Goal: Communication & Community: Answer question/provide support

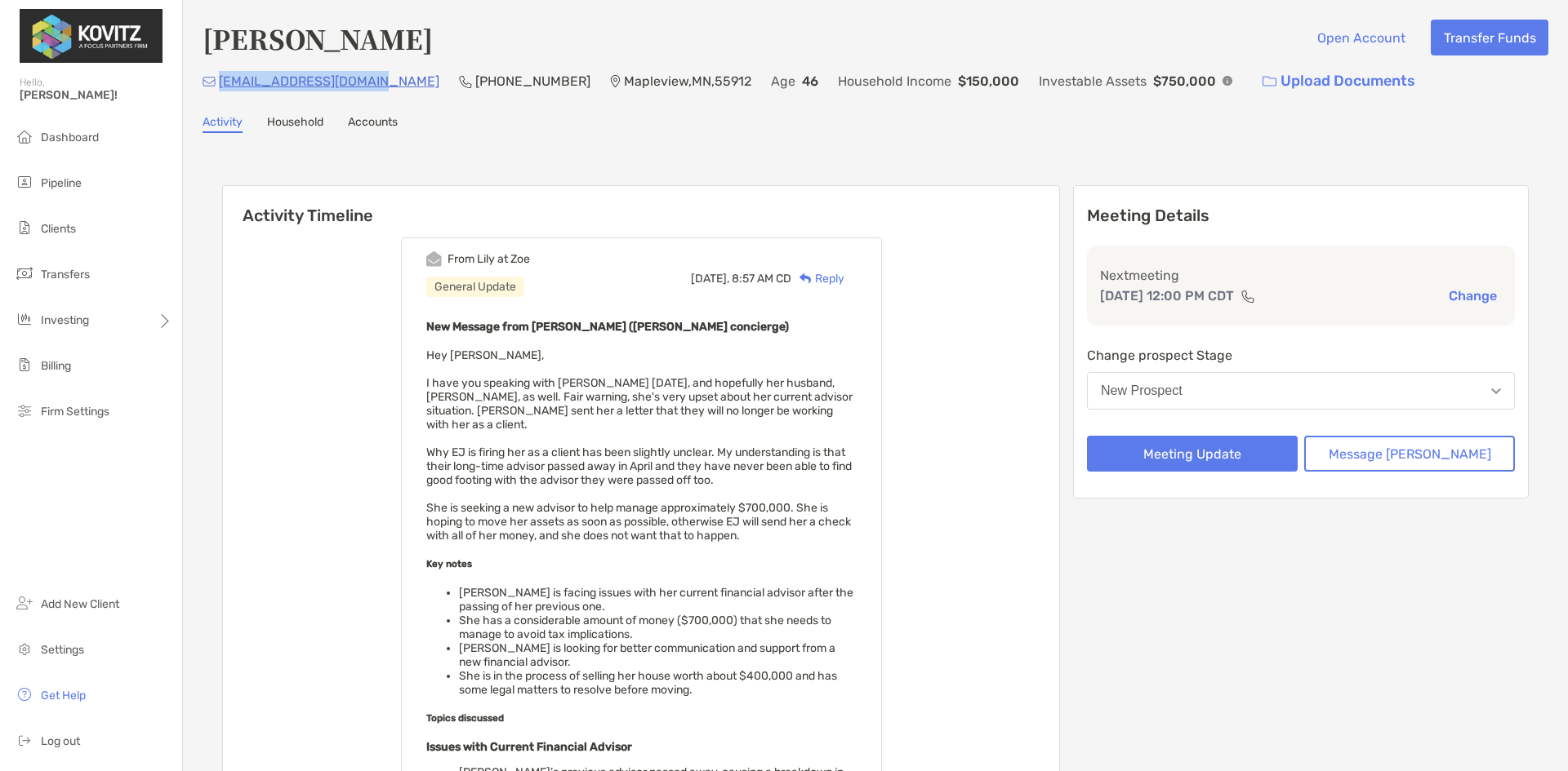
click at [1182, 396] on div "New Prospect" at bounding box center [1141, 391] width 81 height 15
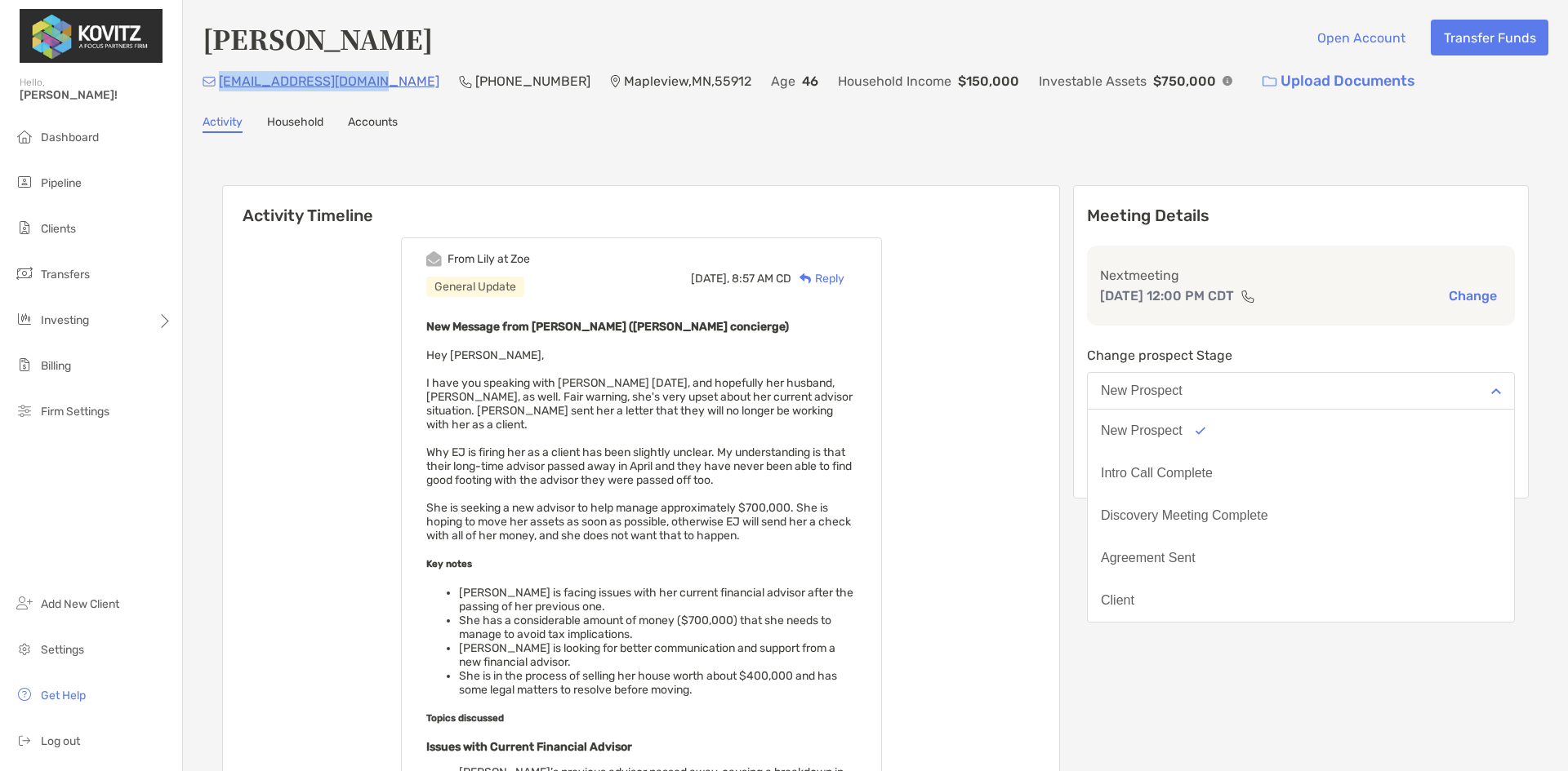
click at [1212, 477] on div "Intro Call Complete" at bounding box center [1156, 473] width 111 height 15
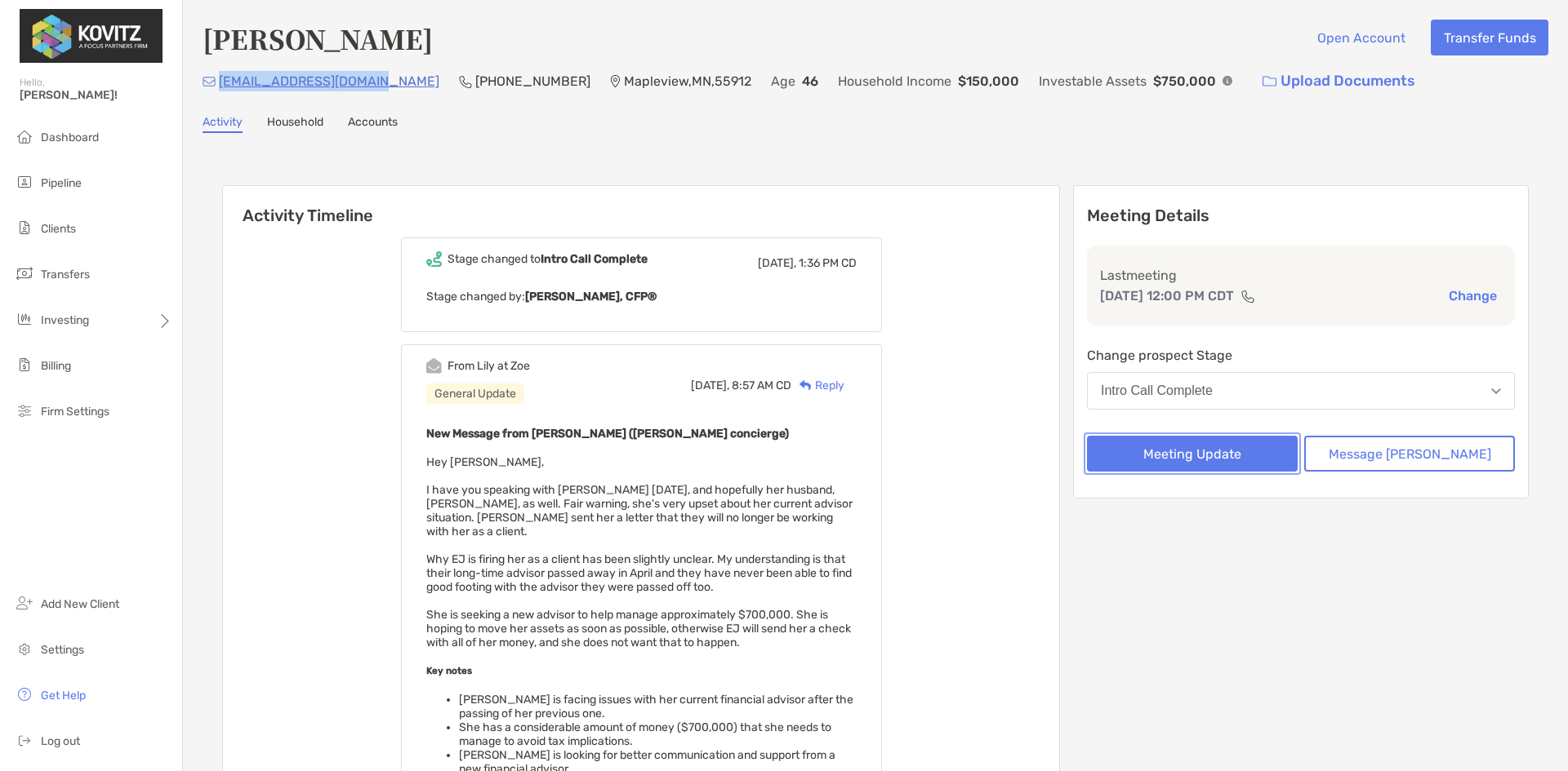
click at [1235, 452] on button "Meeting Update" at bounding box center [1192, 454] width 210 height 36
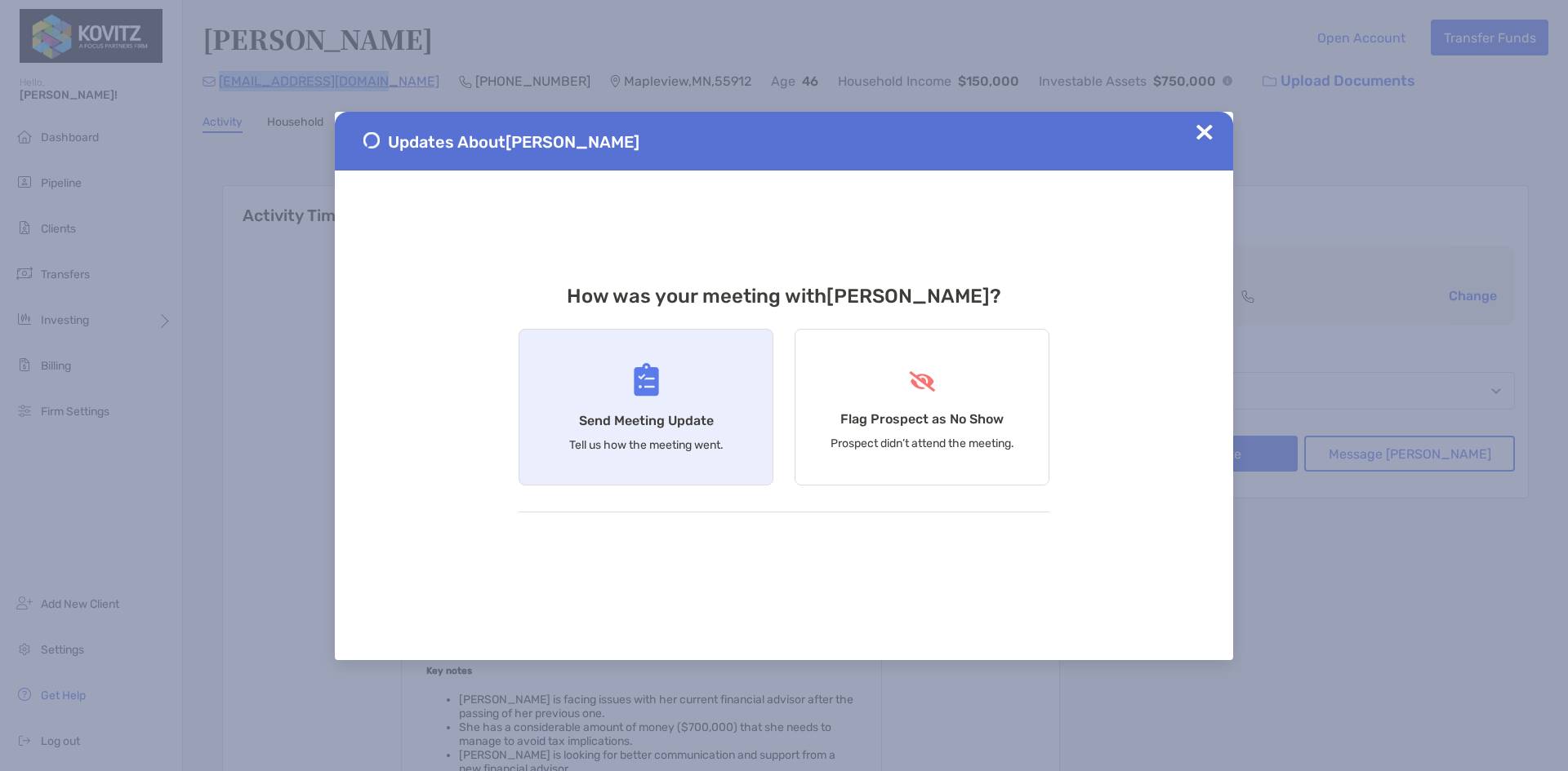
click at [640, 390] on img at bounding box center [646, 380] width 26 height 34
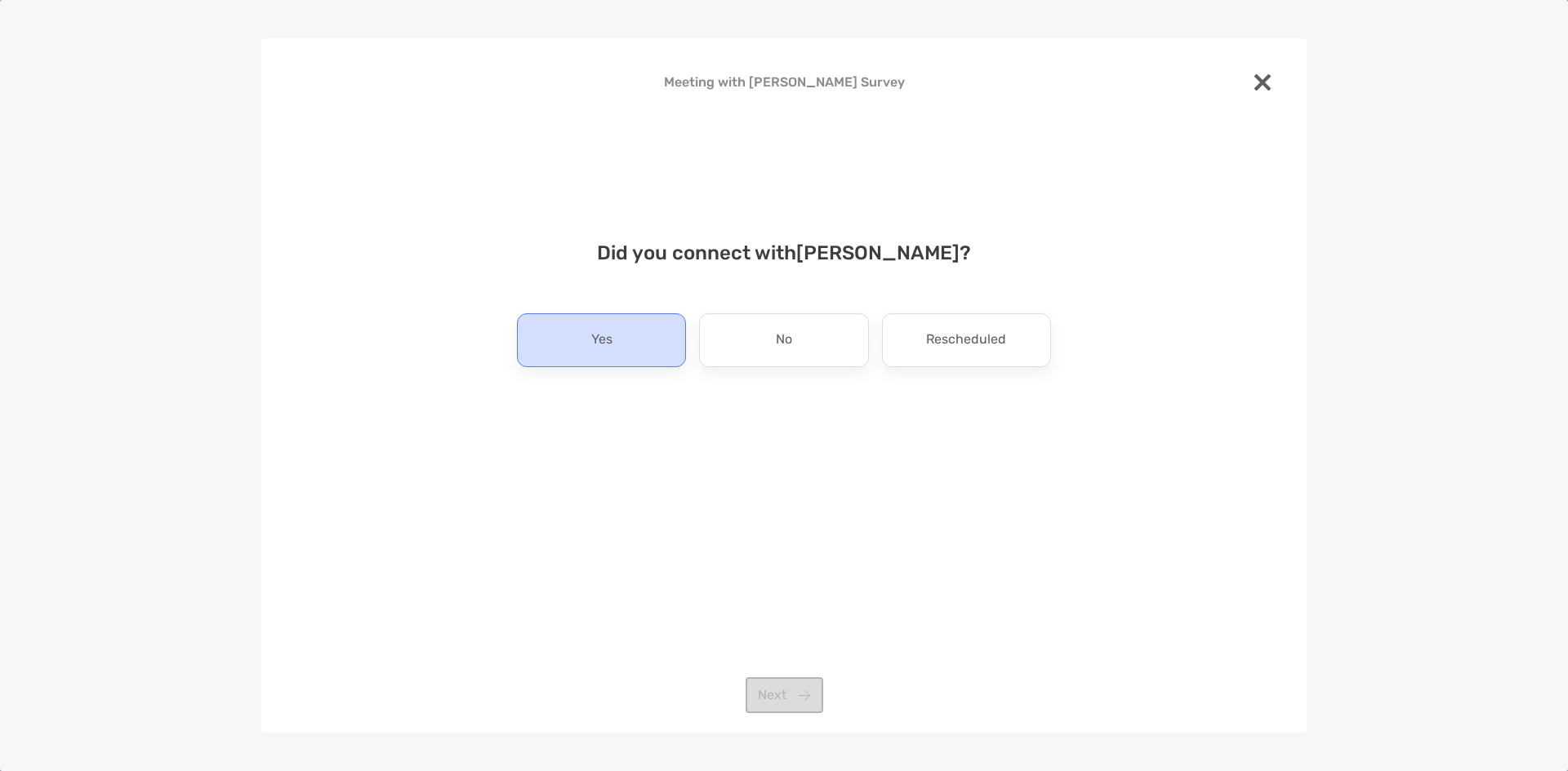
click at [580, 337] on div "Yes" at bounding box center [600, 340] width 169 height 54
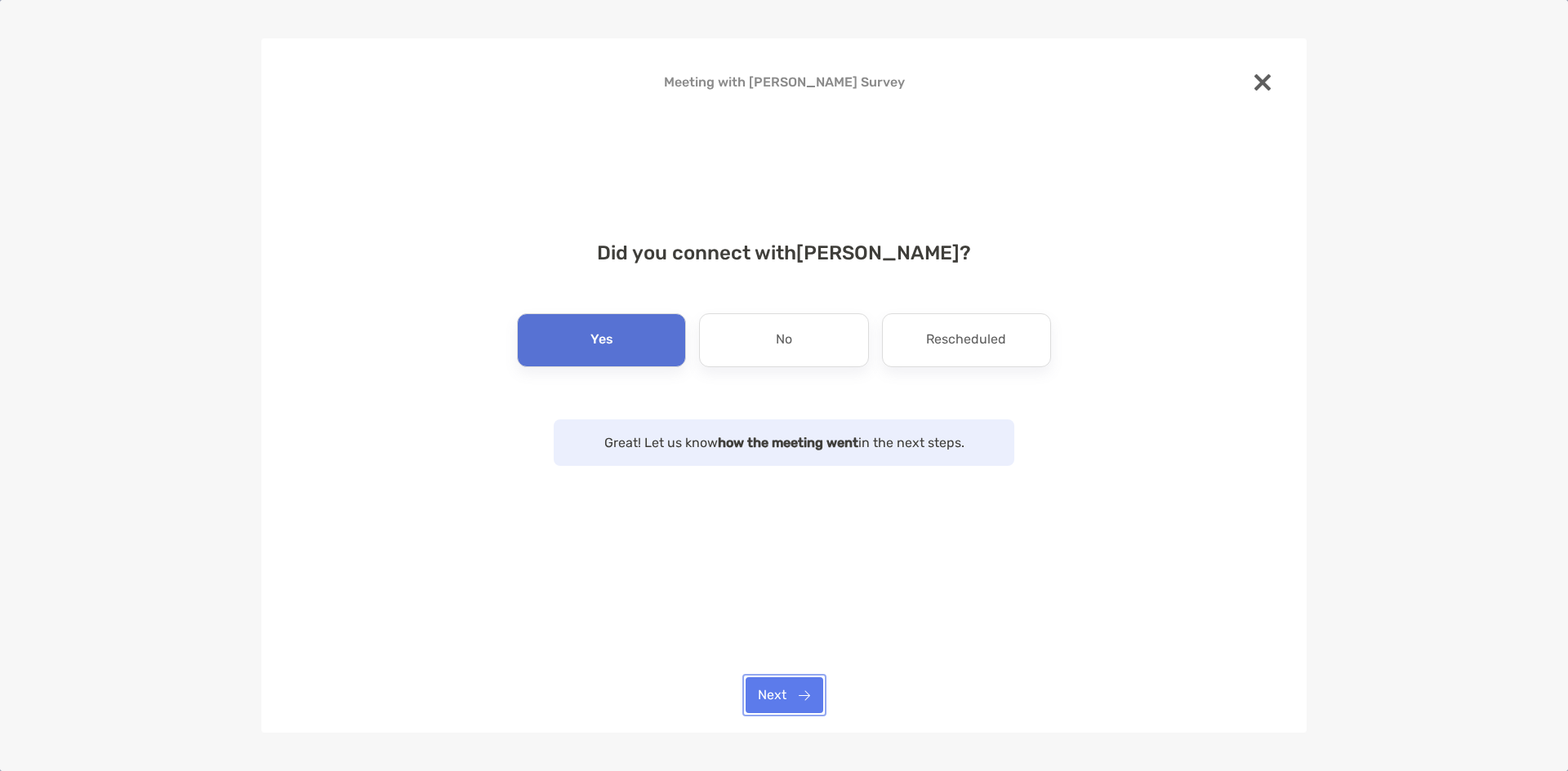
click at [782, 698] on button "Next" at bounding box center [784, 695] width 78 height 36
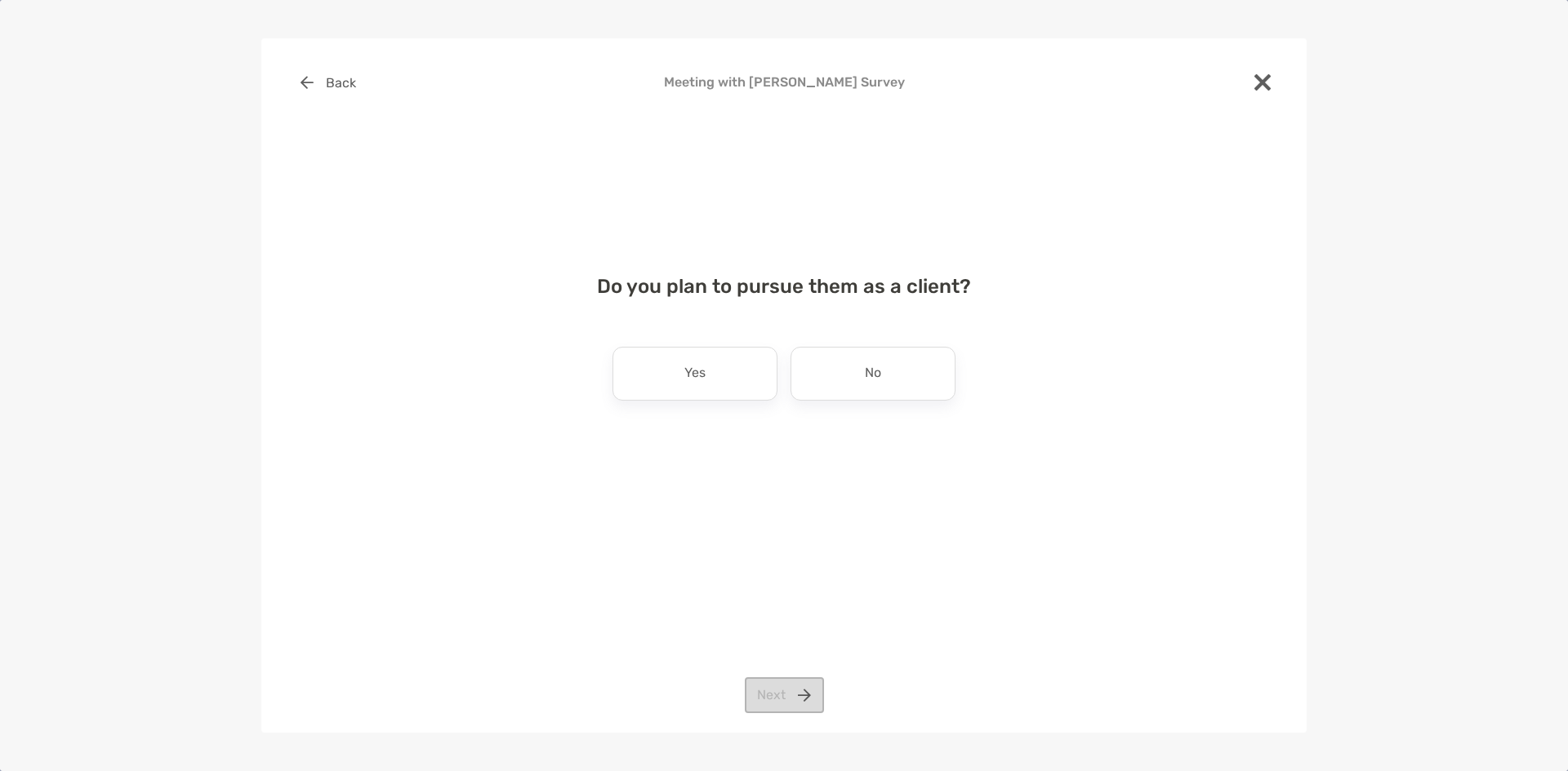
drag, startPoint x: 678, startPoint y: 378, endPoint x: 696, endPoint y: 411, distance: 37.6
click at [677, 378] on div "Yes" at bounding box center [694, 373] width 164 height 54
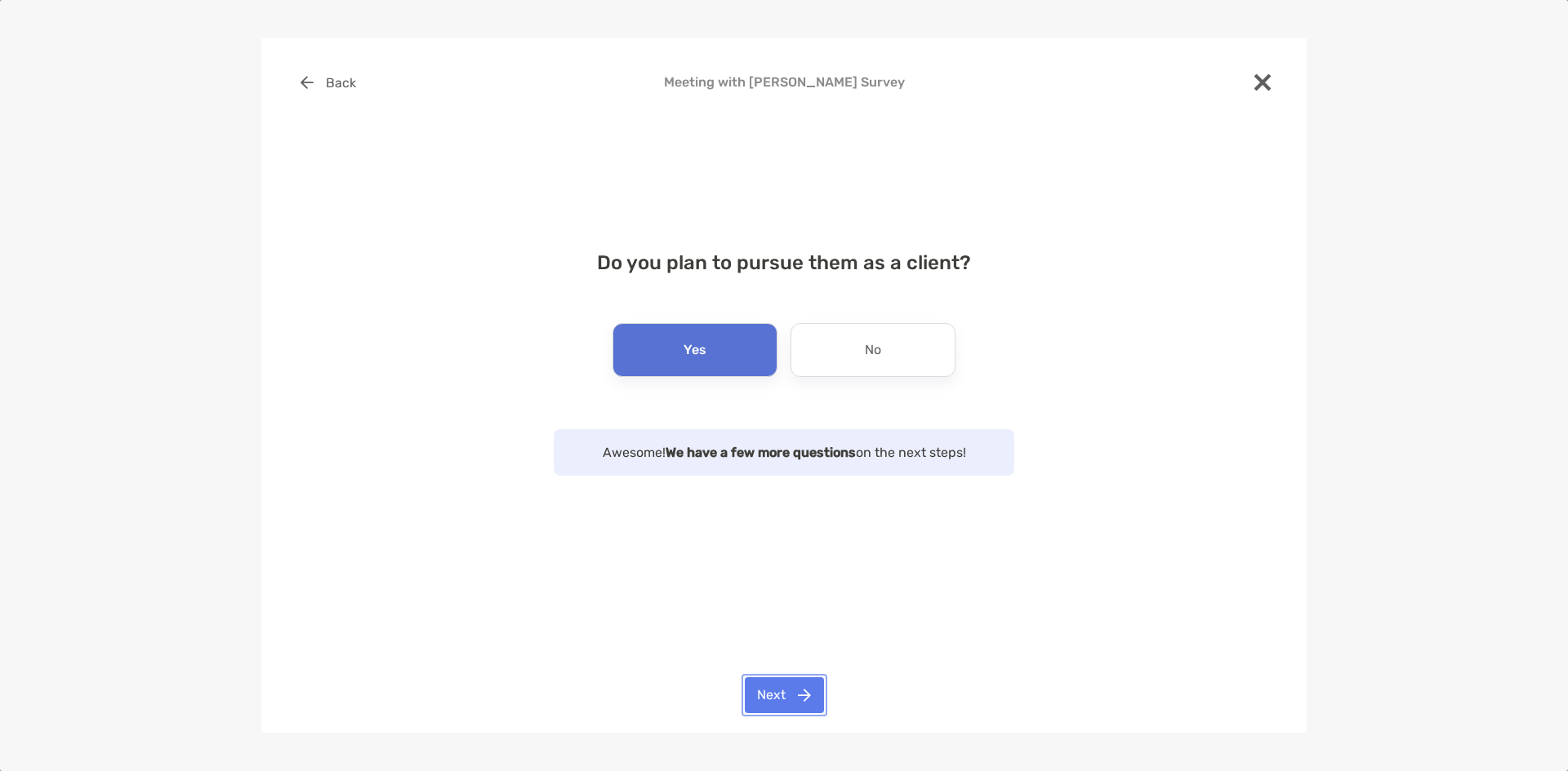
click at [782, 696] on button "Next" at bounding box center [784, 695] width 80 height 36
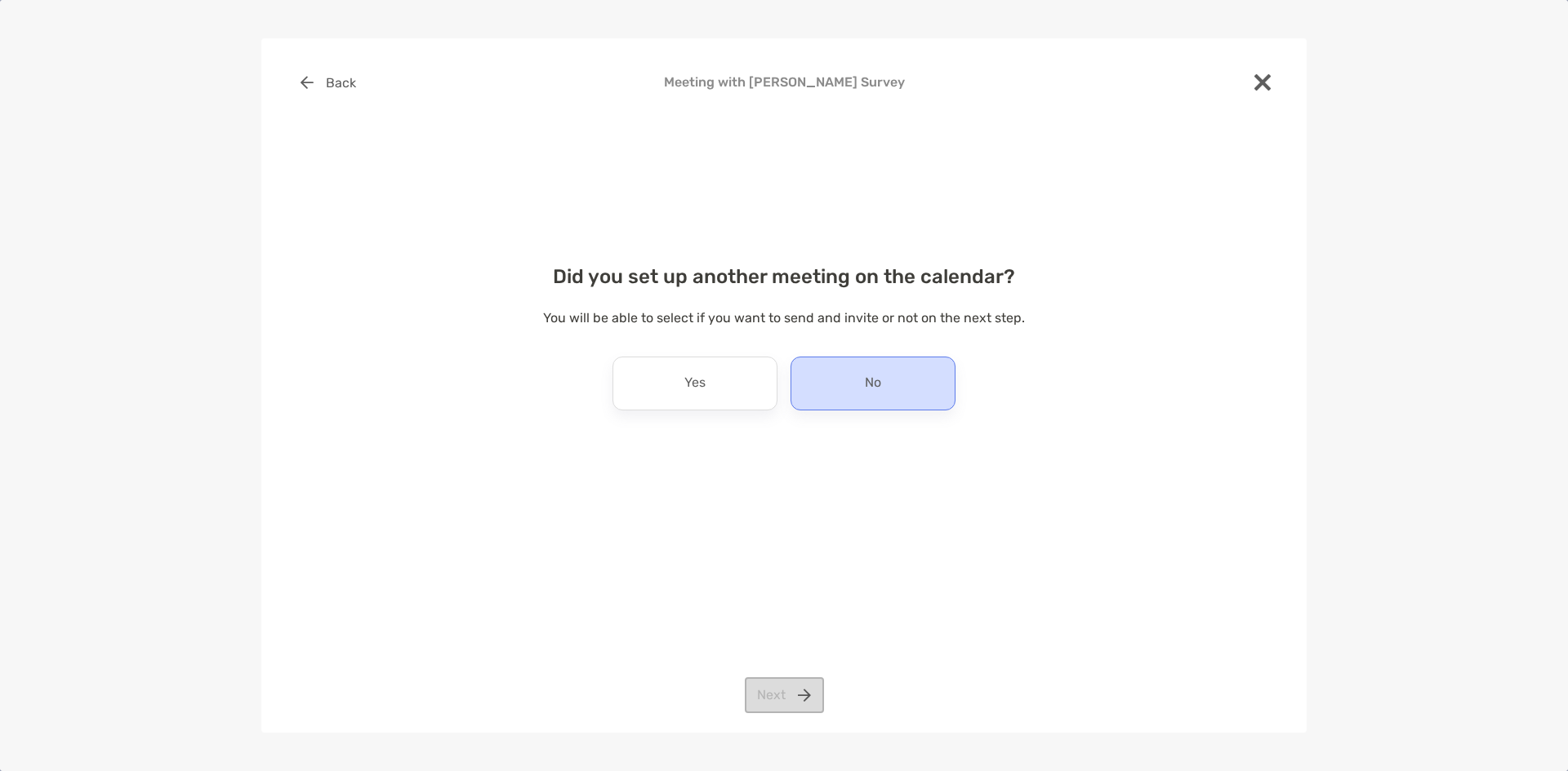
click at [881, 394] on p "No" at bounding box center [873, 384] width 16 height 27
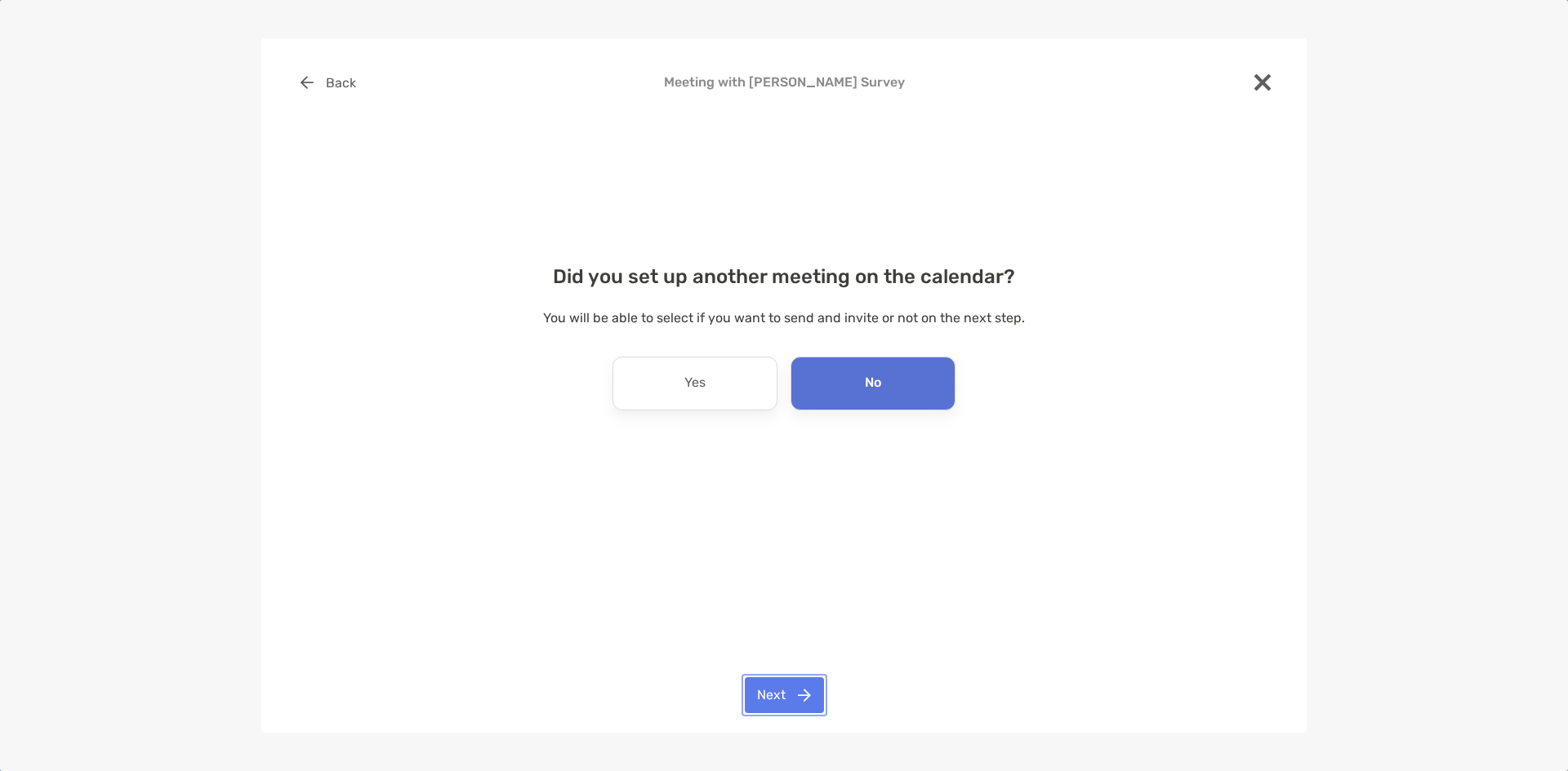
click at [772, 682] on button "Next" at bounding box center [784, 695] width 80 height 36
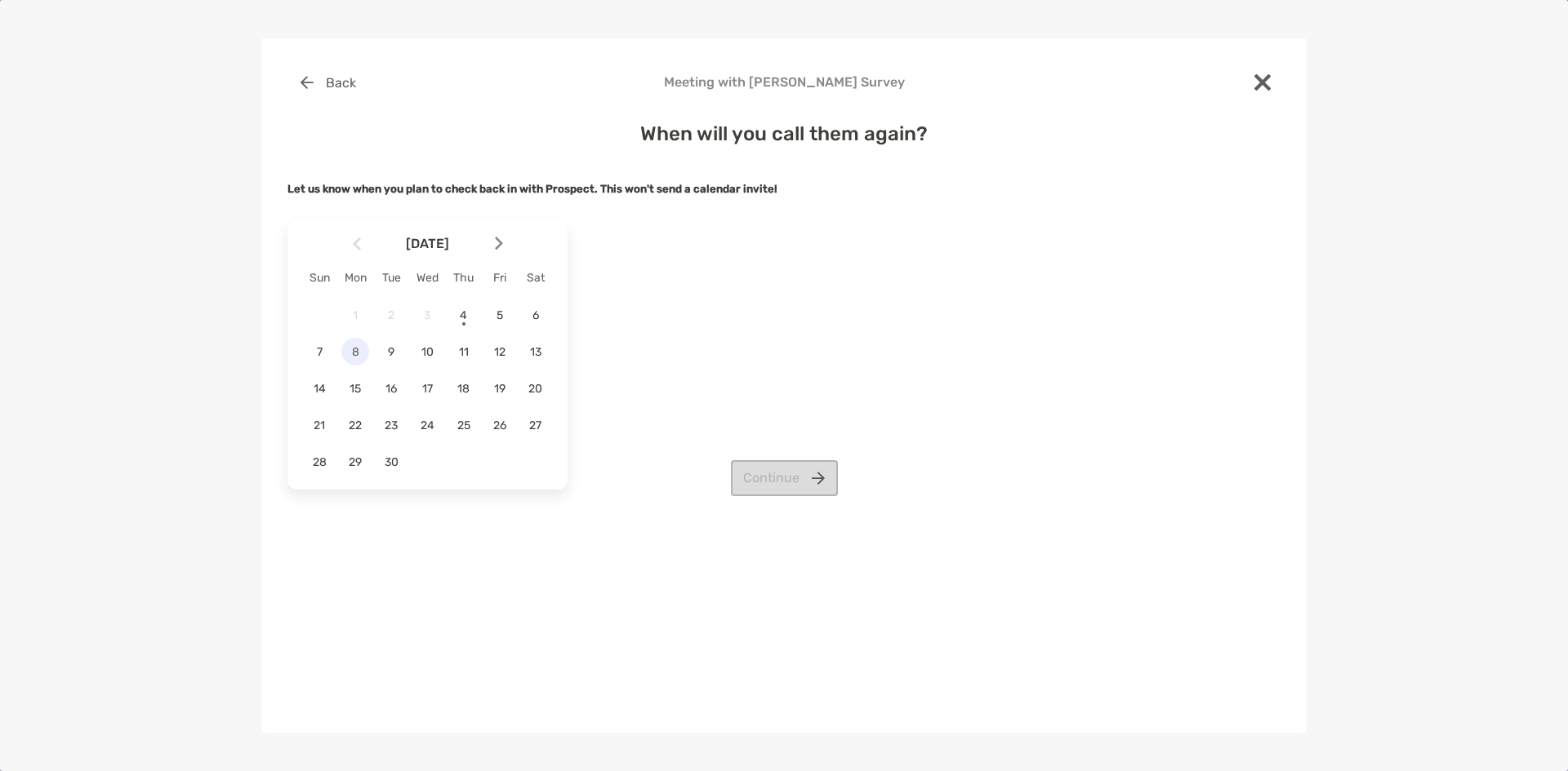
click at [356, 356] on span "8" at bounding box center [355, 353] width 27 height 14
click at [802, 479] on button "Continue" at bounding box center [784, 478] width 107 height 36
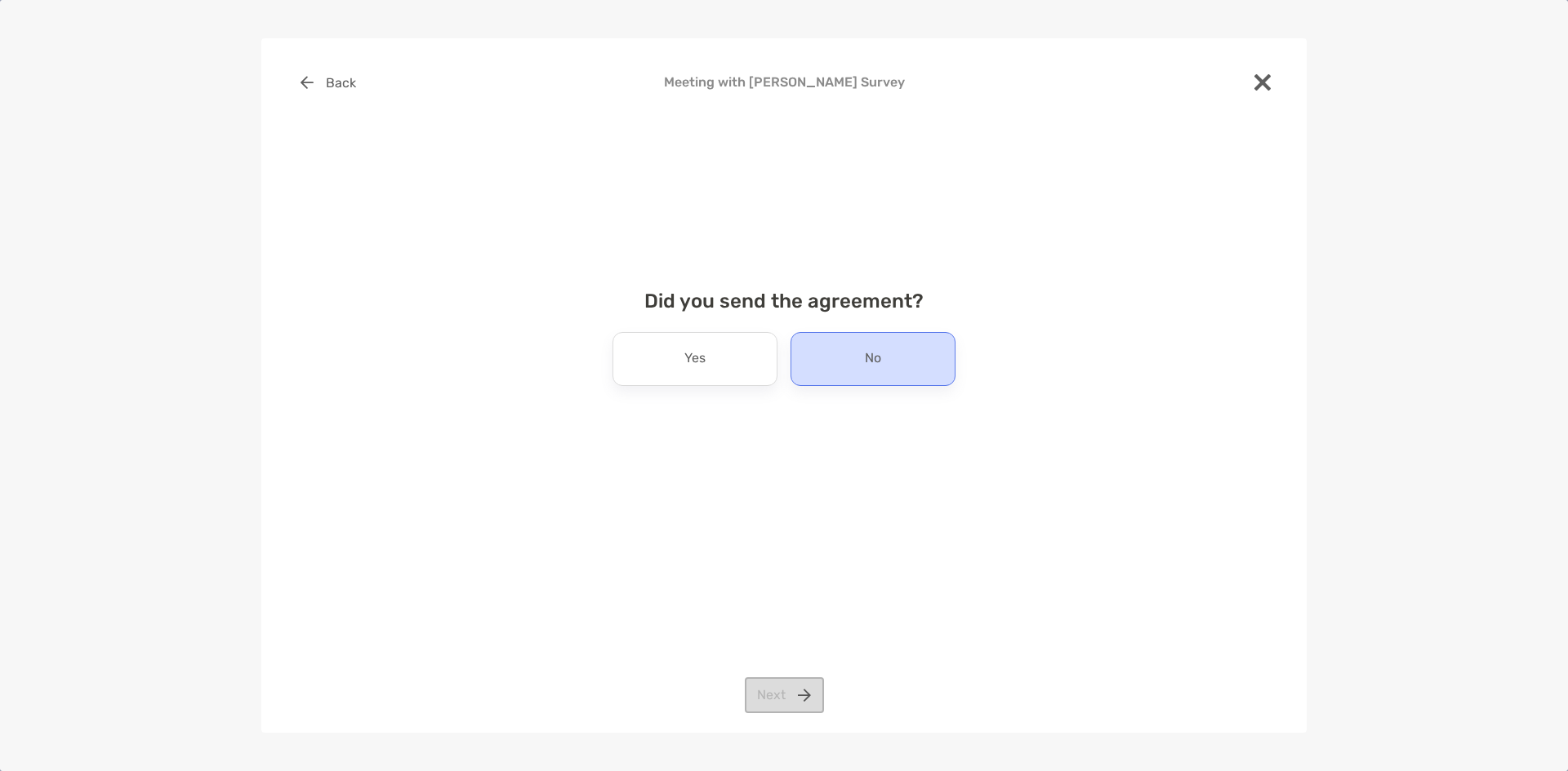
click at [867, 375] on div "No" at bounding box center [873, 359] width 164 height 54
click at [793, 694] on button "Next" at bounding box center [784, 695] width 80 height 36
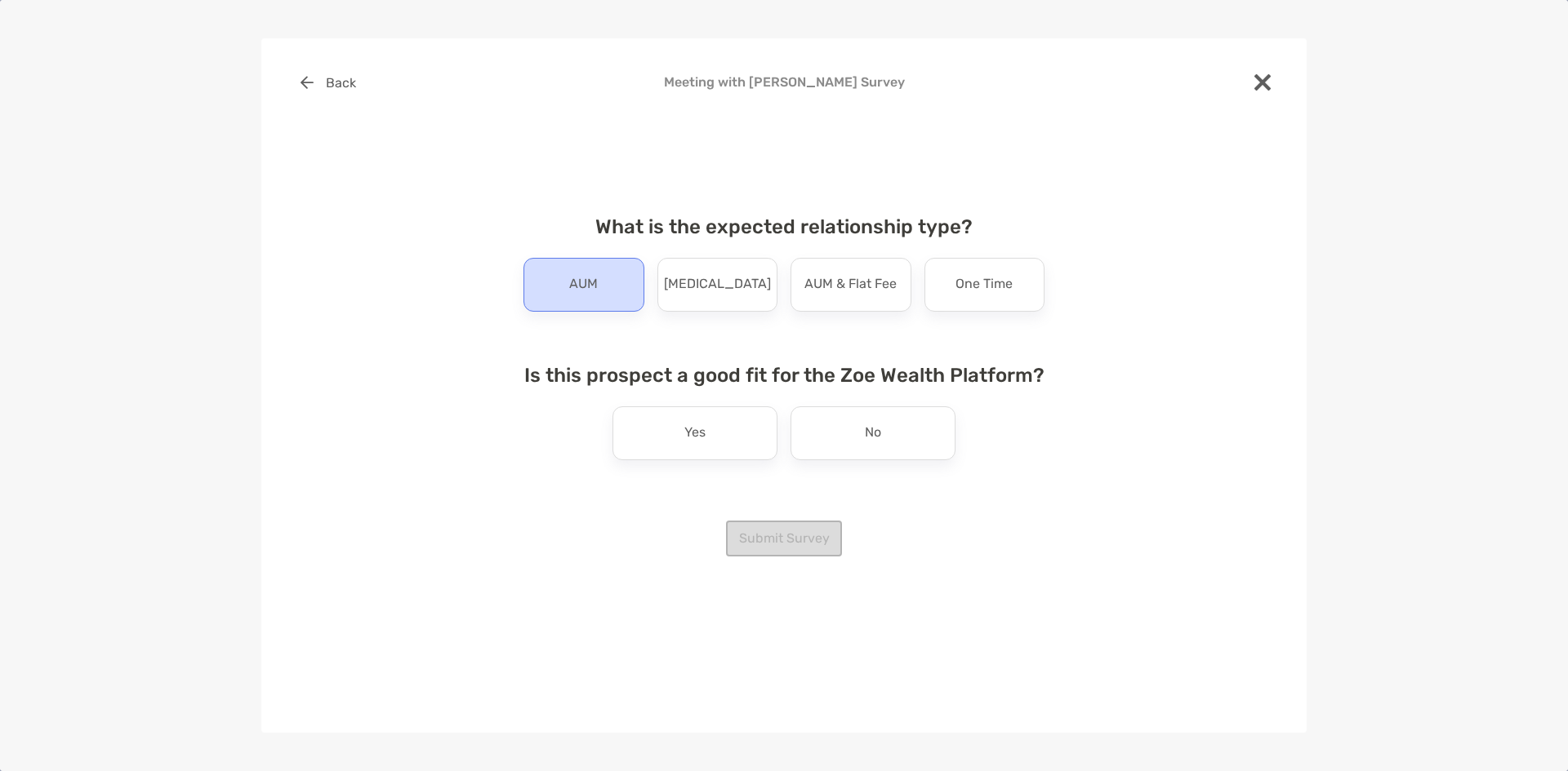
click at [584, 297] on div "AUM" at bounding box center [584, 285] width 121 height 54
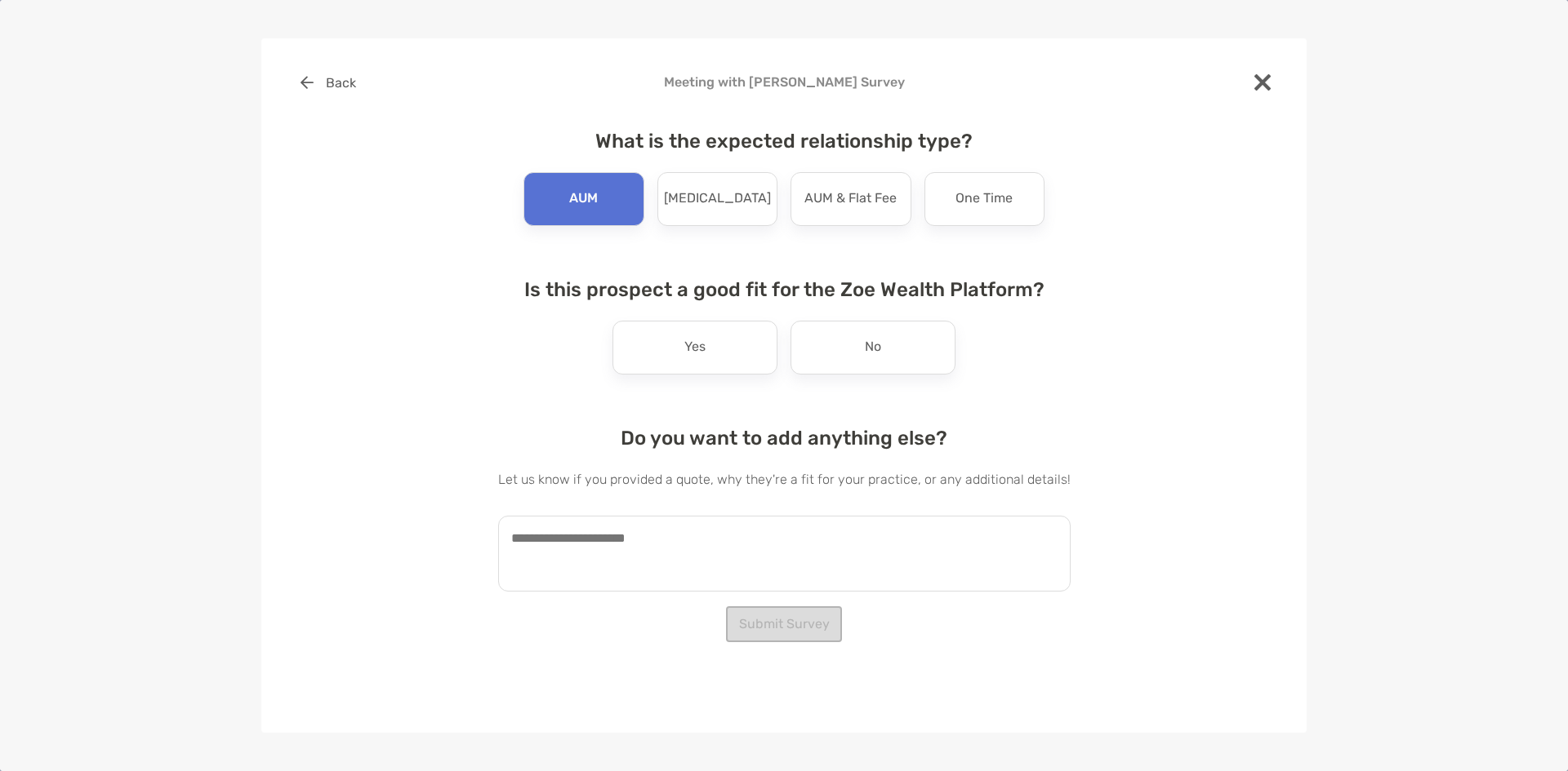
drag, startPoint x: 718, startPoint y: 360, endPoint x: 725, endPoint y: 377, distance: 18.4
click at [718, 358] on div "Yes" at bounding box center [694, 347] width 164 height 54
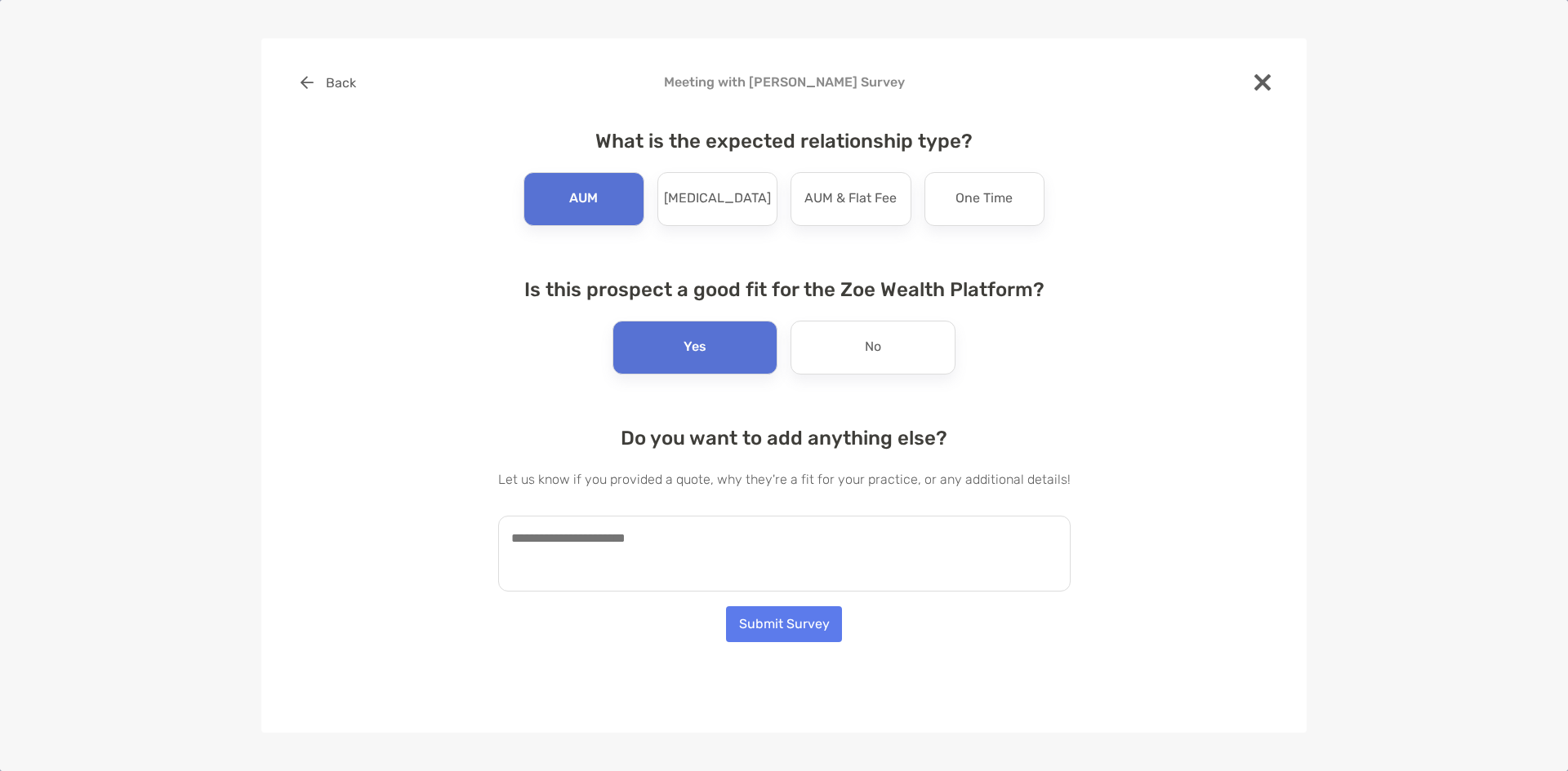
click at [685, 538] on textarea at bounding box center [784, 553] width 572 height 76
click at [799, 637] on button "Submit Survey" at bounding box center [784, 624] width 116 height 36
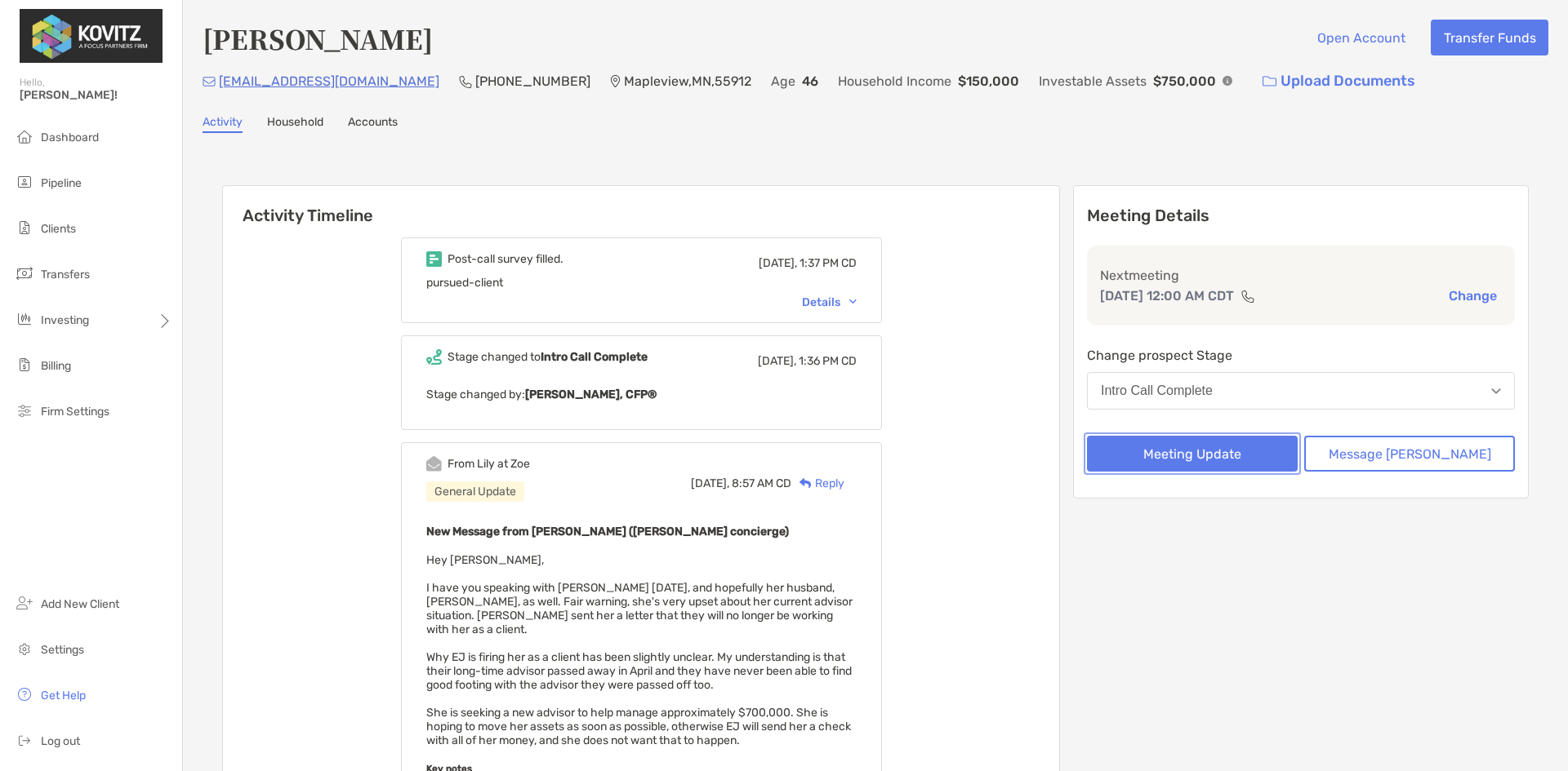
click at [1236, 451] on button "Meeting Update" at bounding box center [1192, 454] width 210 height 36
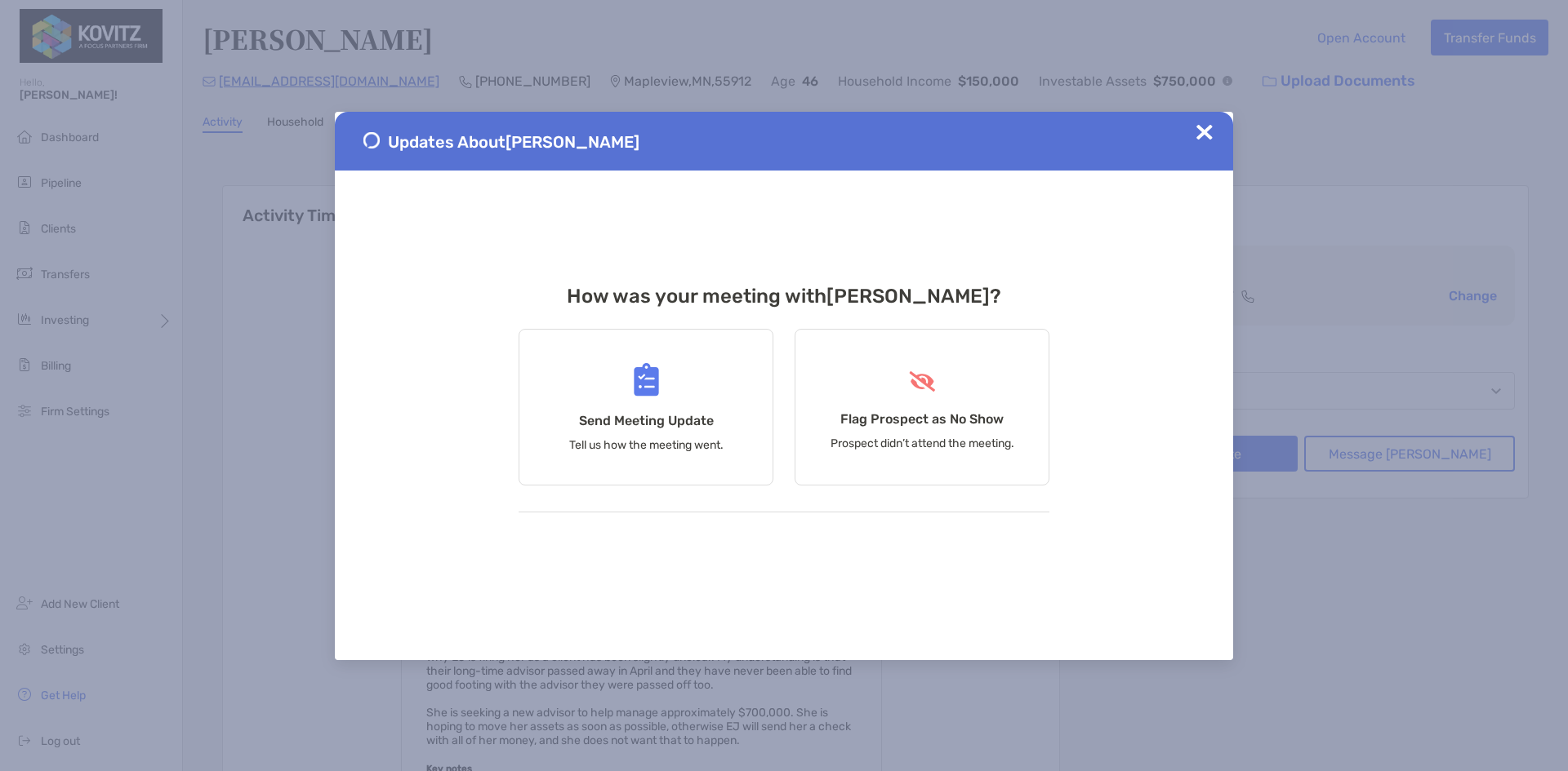
click at [1197, 140] on img at bounding box center [1204, 132] width 16 height 16
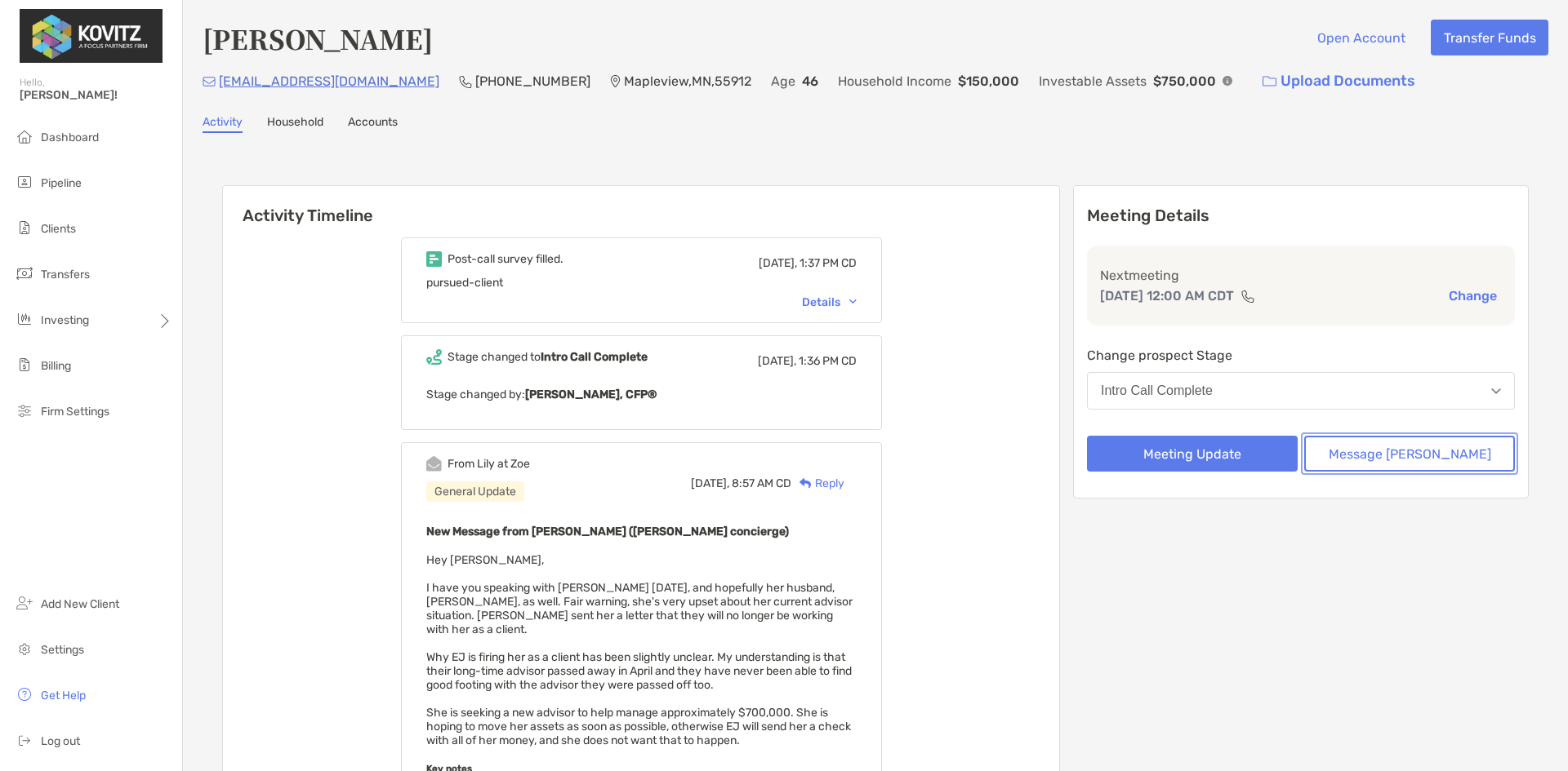
click at [1380, 447] on button "Message [PERSON_NAME]" at bounding box center [1409, 454] width 210 height 36
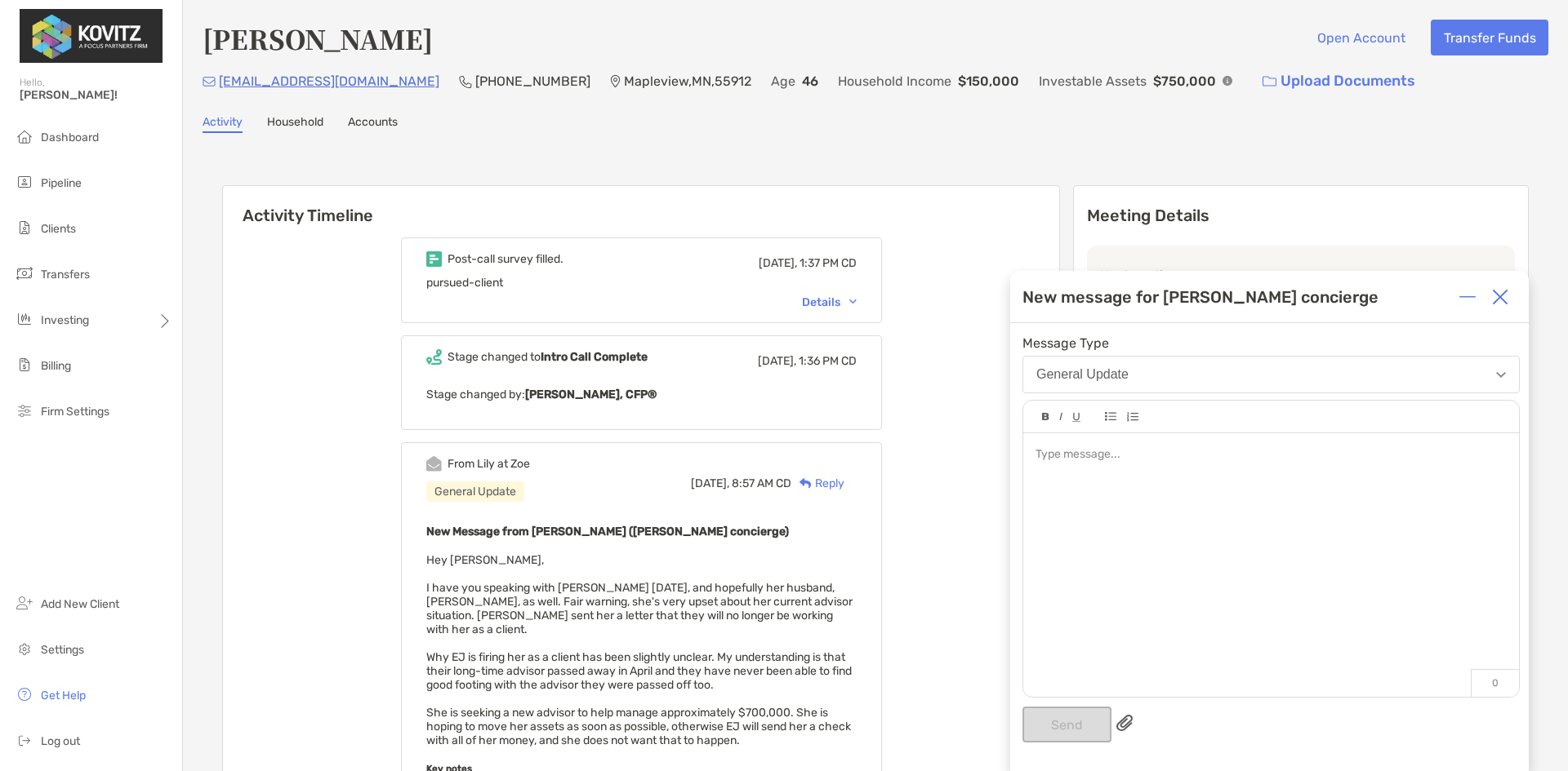
click at [1113, 462] on div at bounding box center [1271, 454] width 470 height 17
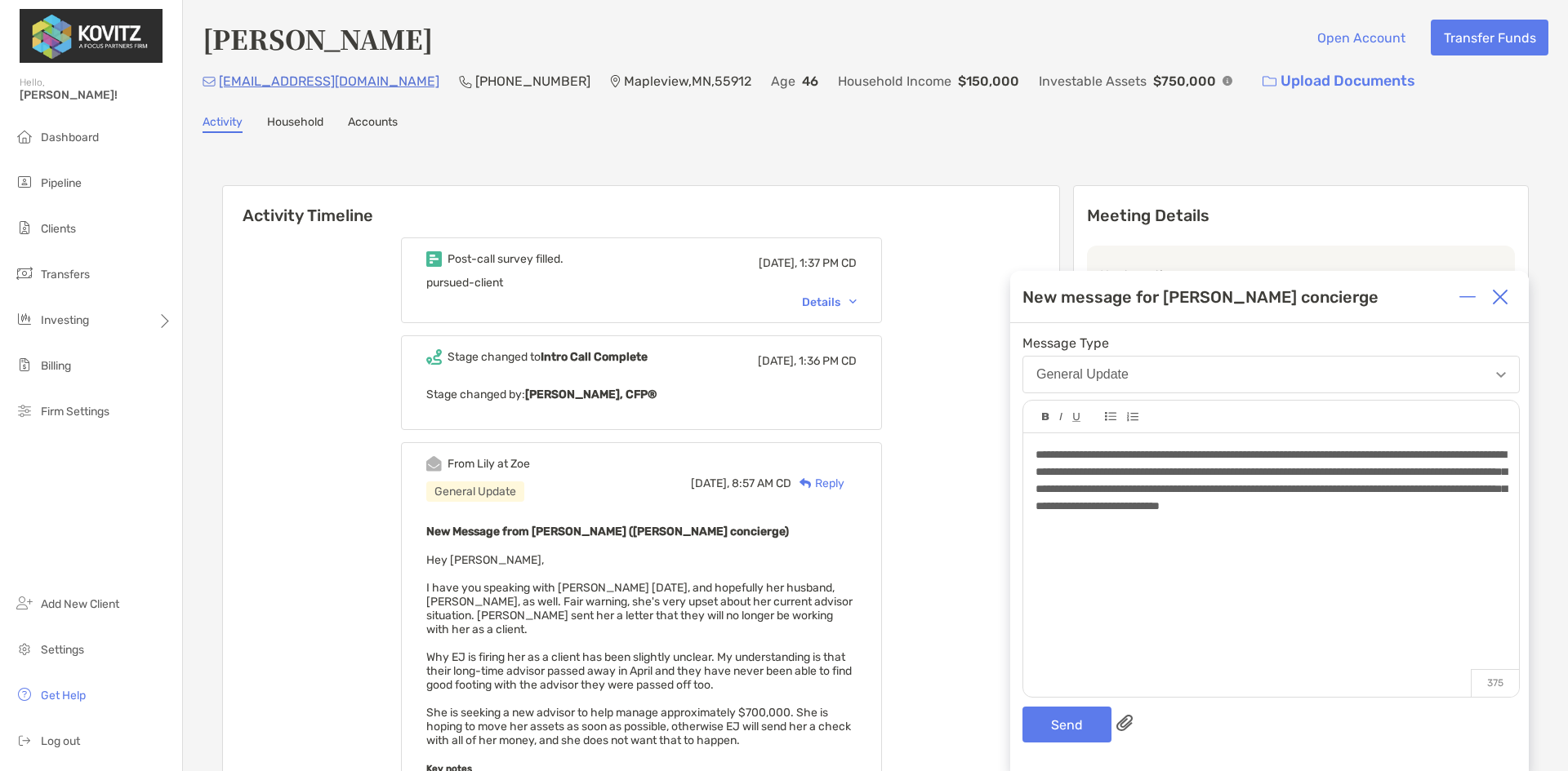
click at [1214, 544] on div "**********" at bounding box center [1271, 557] width 495 height 248
click at [1022, 706] on button "Send" at bounding box center [1067, 724] width 89 height 36
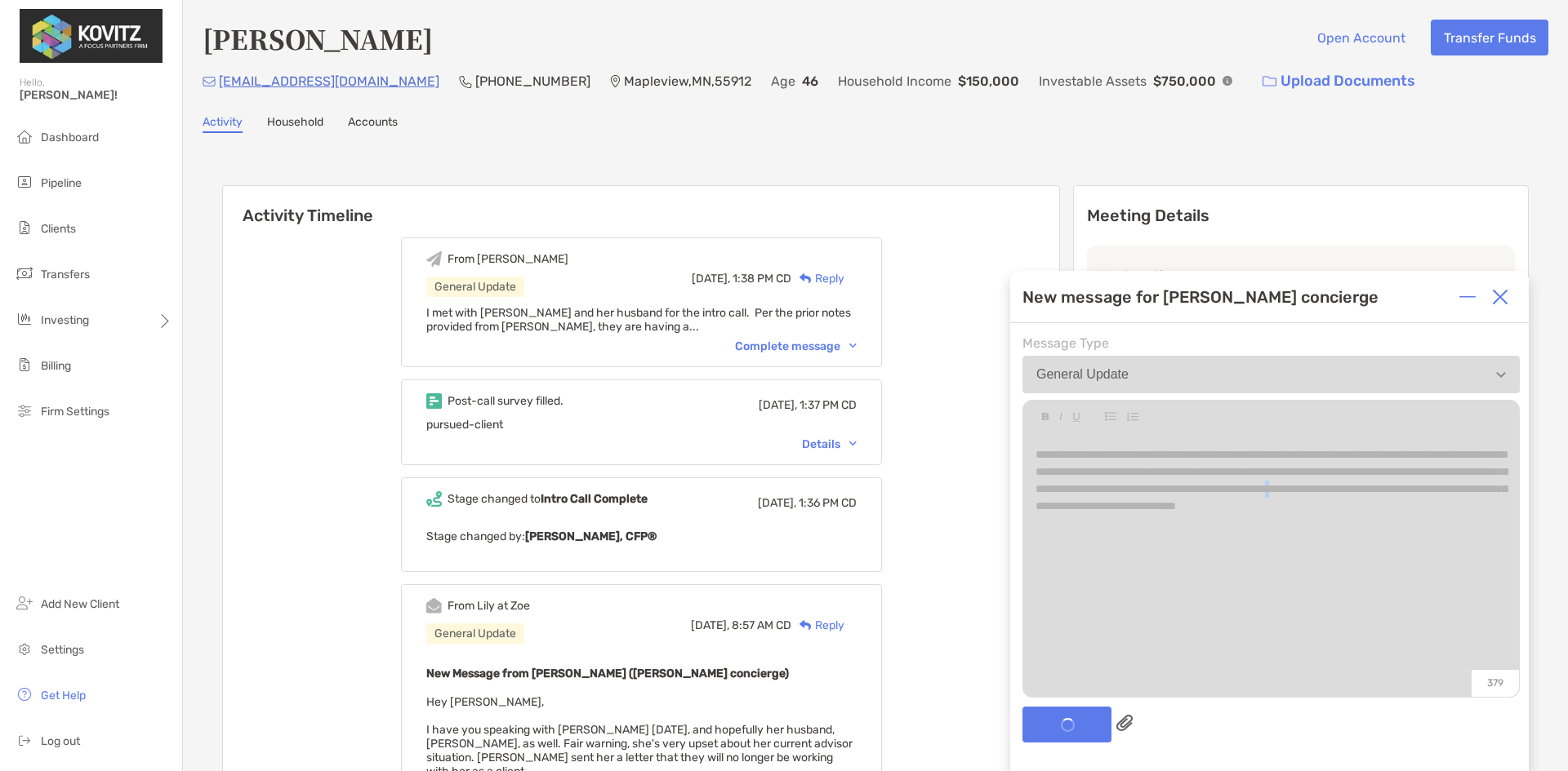
click at [1196, 475] on div "**********" at bounding box center [1271, 481] width 470 height 69
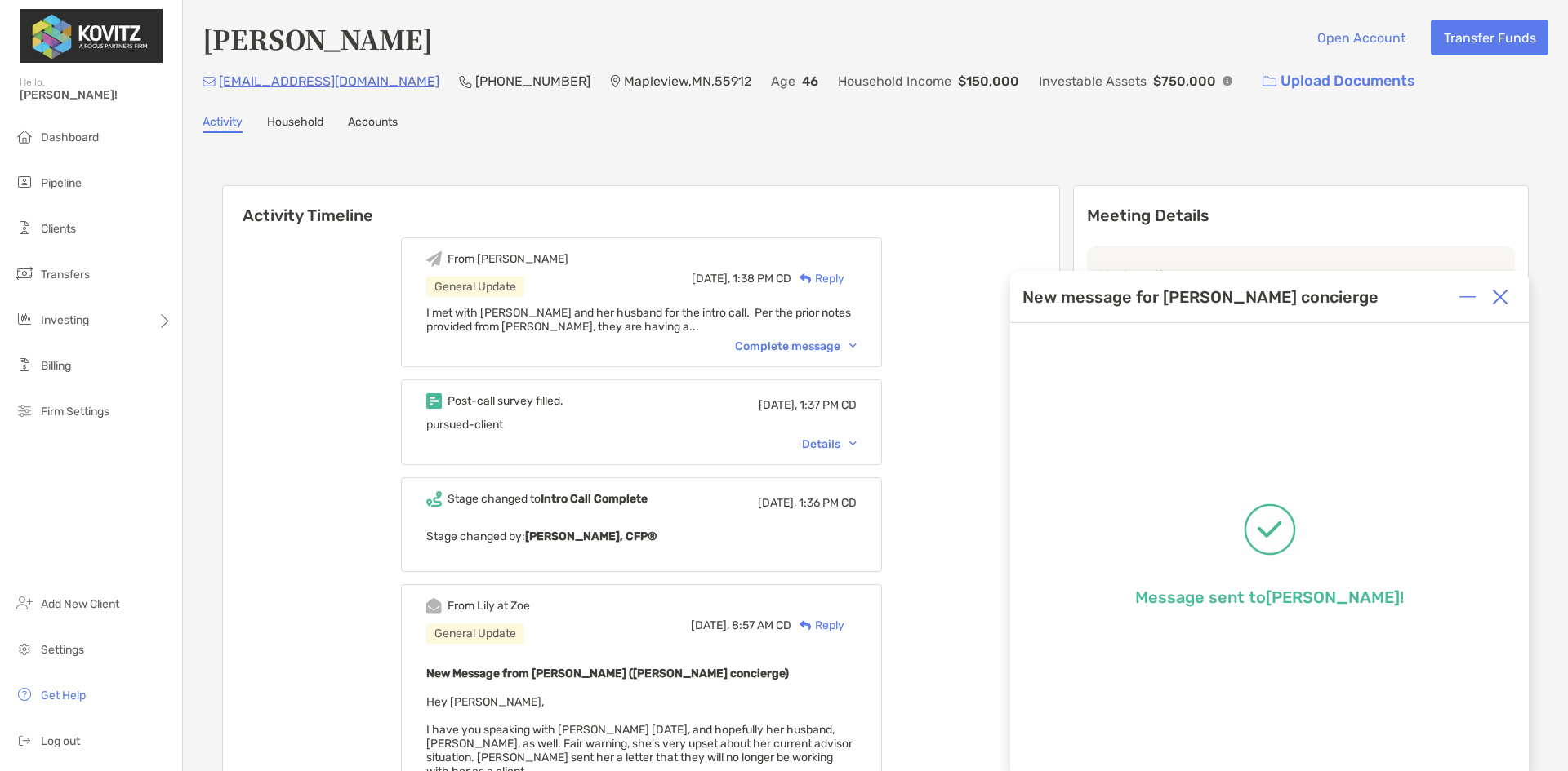
click at [1228, 632] on div "Message sent to [PERSON_NAME] !" at bounding box center [1269, 574] width 518 height 500
drag, startPoint x: 907, startPoint y: 263, endPoint x: 914, endPoint y: 292, distance: 29.8
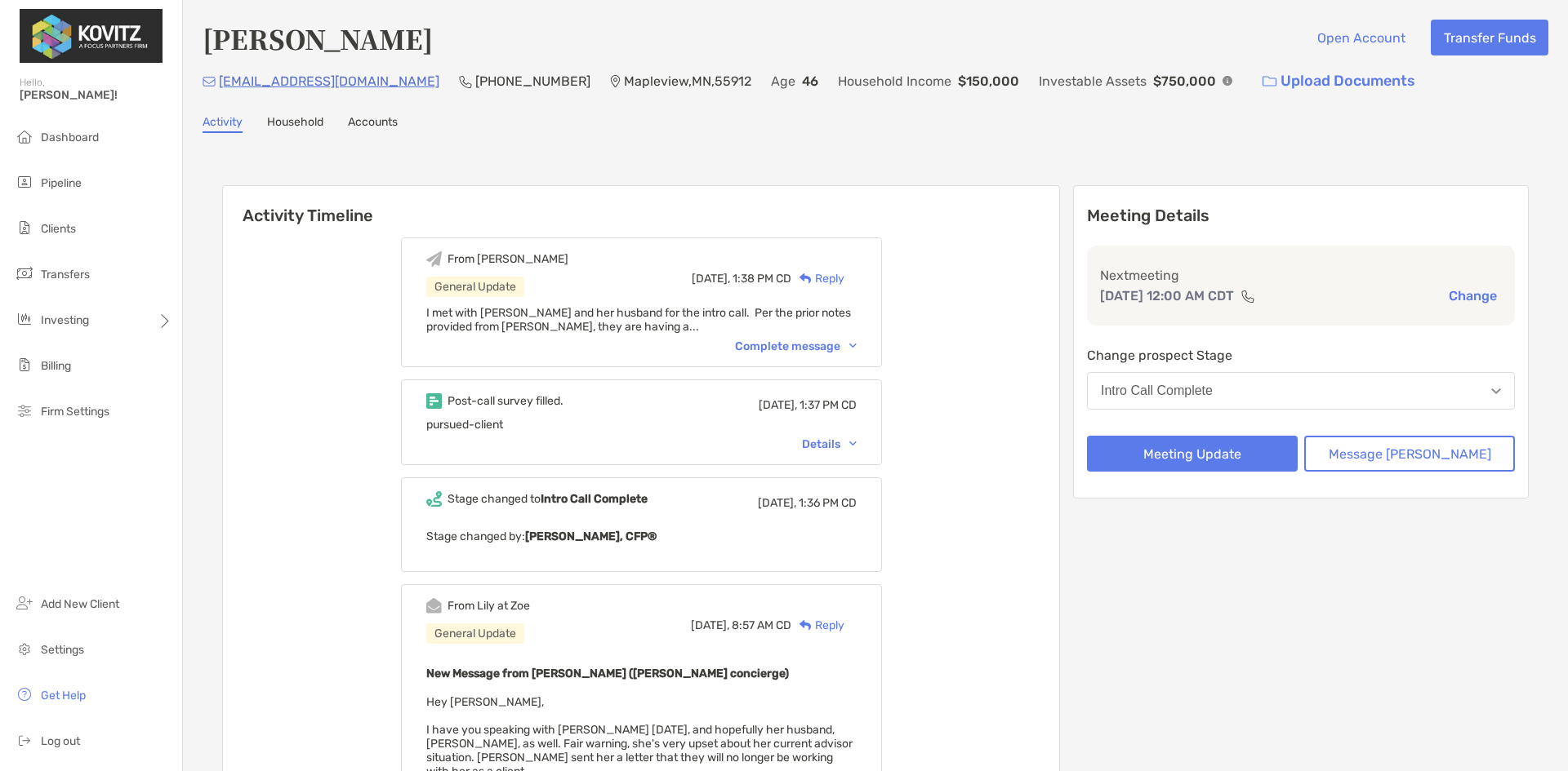
click at [550, 324] on span "I met with [PERSON_NAME] and her husband for the intro call. Per the prior note…" at bounding box center [639, 319] width 425 height 27
click at [796, 347] on div "Complete message" at bounding box center [796, 347] width 122 height 14
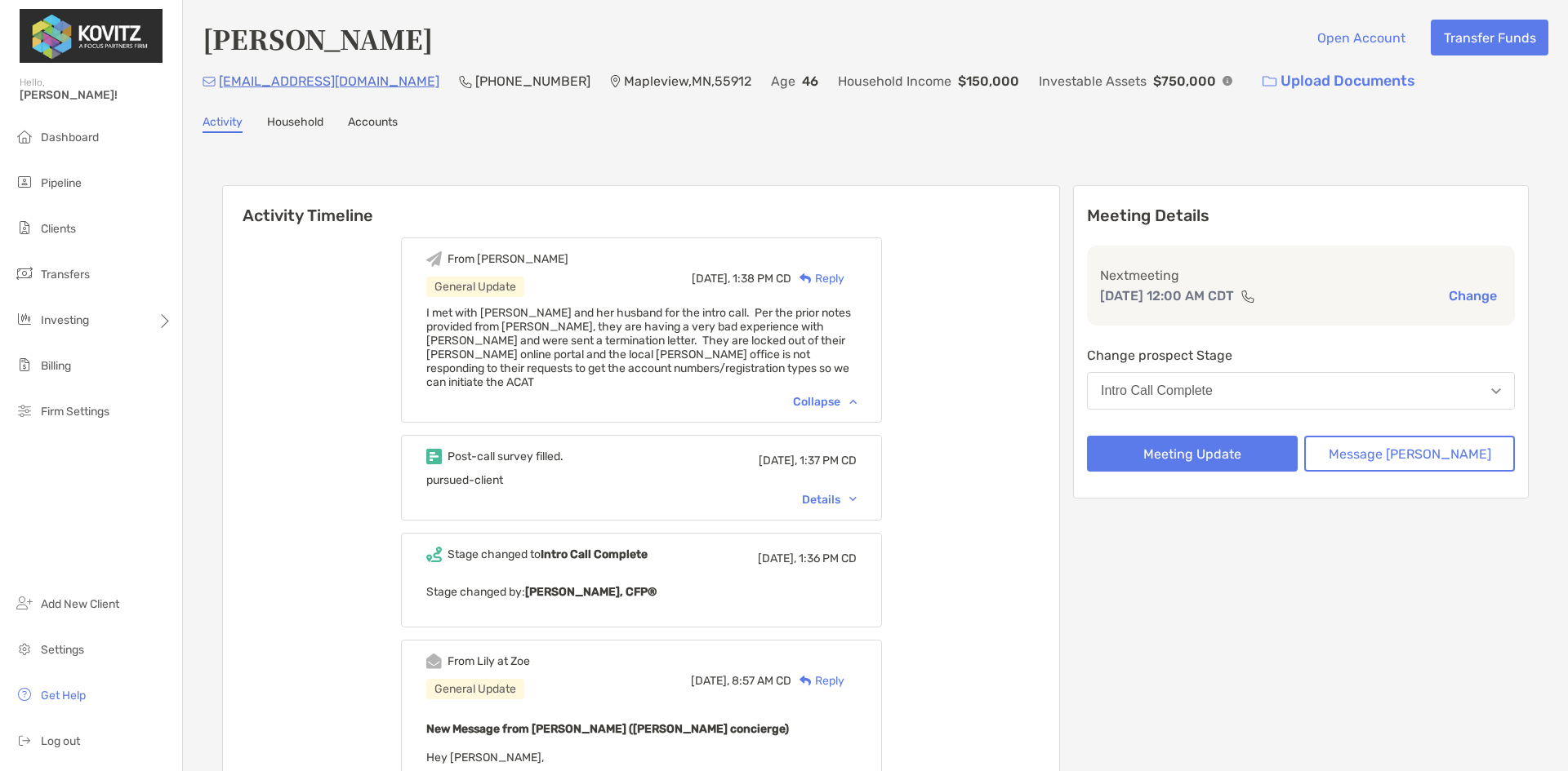
click at [646, 327] on span "I met with [PERSON_NAME] and her husband for the intro call. Per the prior note…" at bounding box center [639, 347] width 425 height 83
click at [1396, 453] on button "Message [PERSON_NAME]" at bounding box center [1409, 454] width 210 height 36
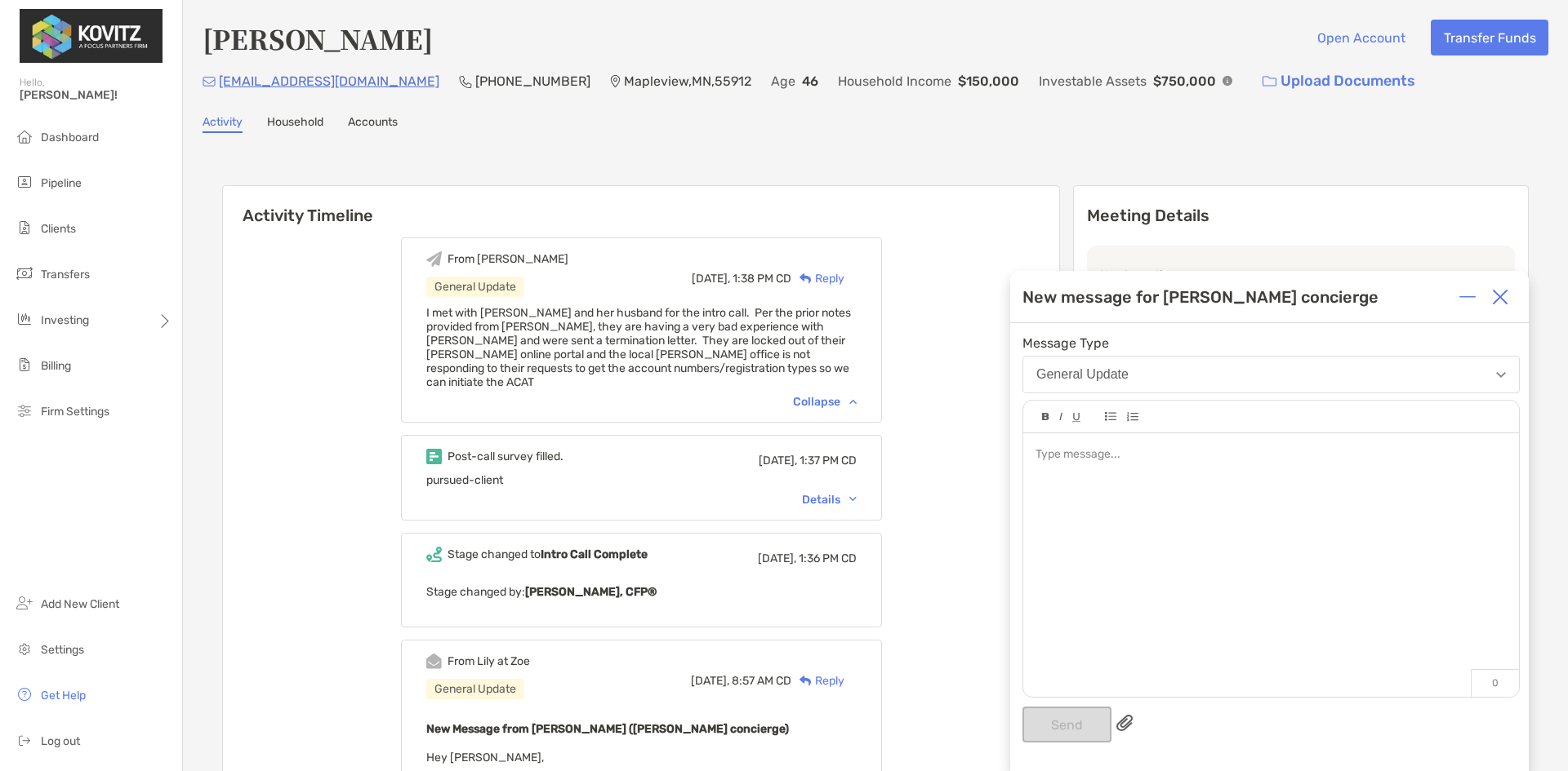
click at [1058, 459] on div at bounding box center [1271, 454] width 470 height 17
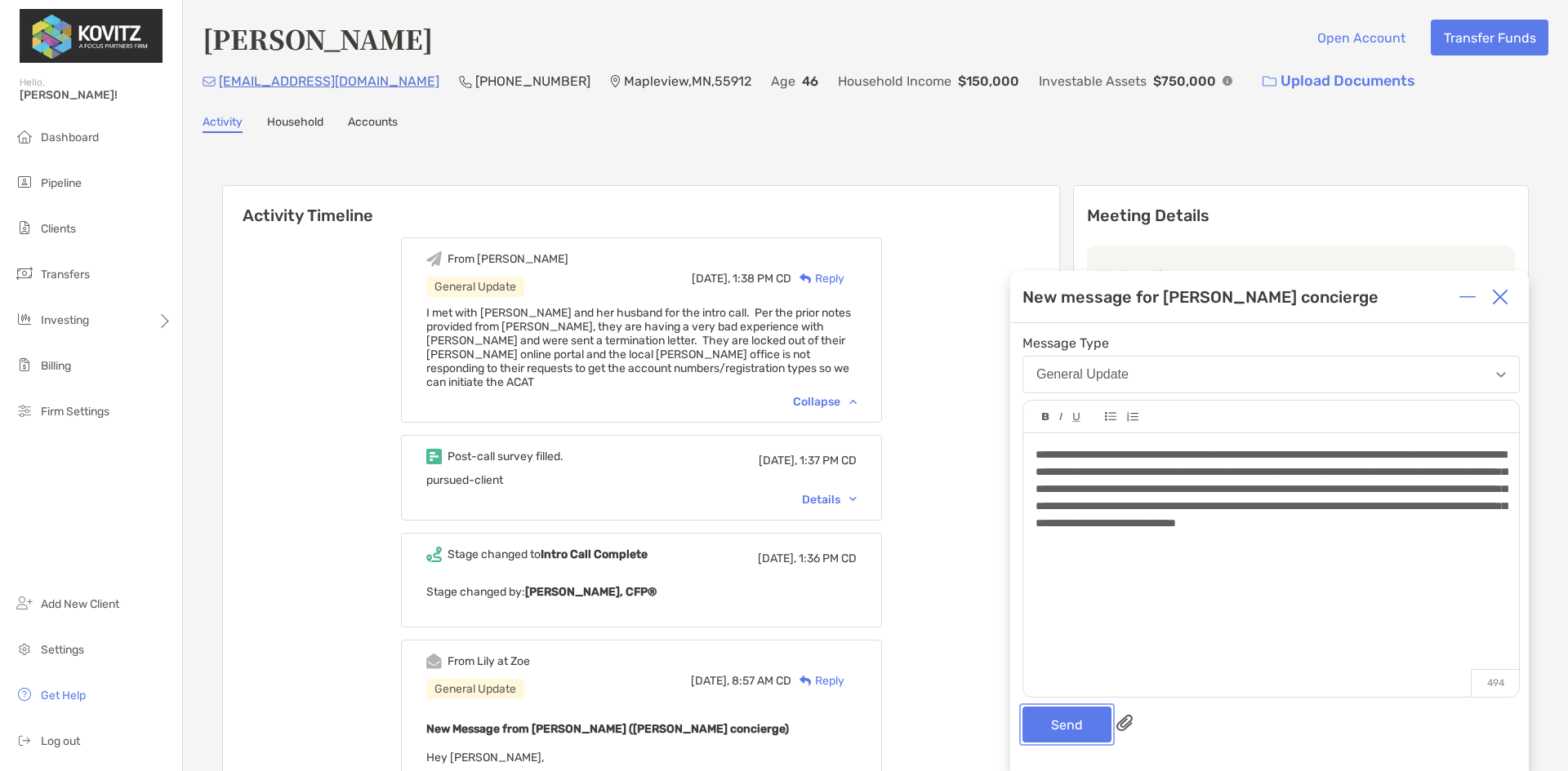
click at [1087, 728] on button "Send" at bounding box center [1067, 724] width 89 height 36
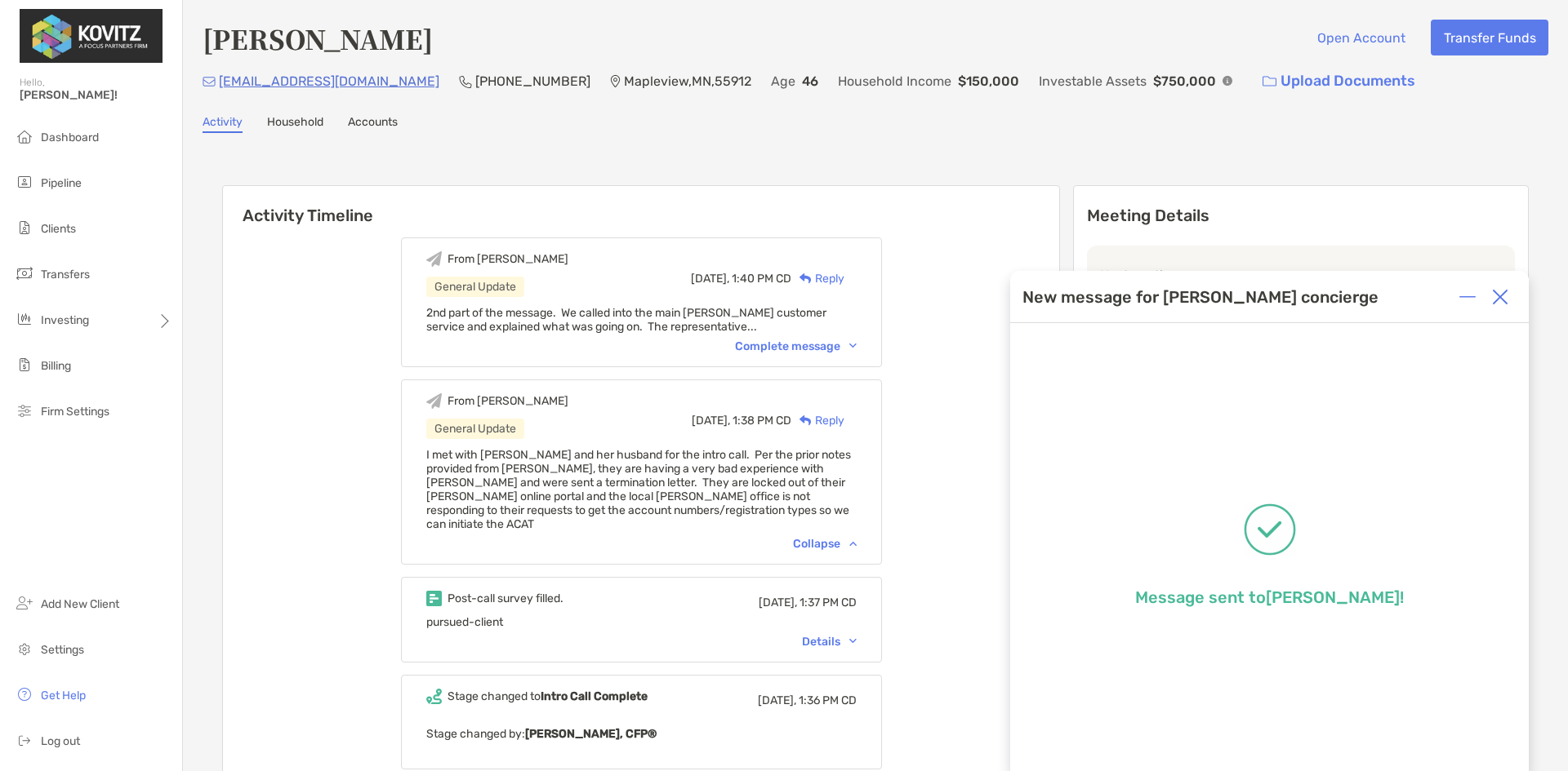
click at [818, 342] on div "Complete message" at bounding box center [796, 347] width 122 height 14
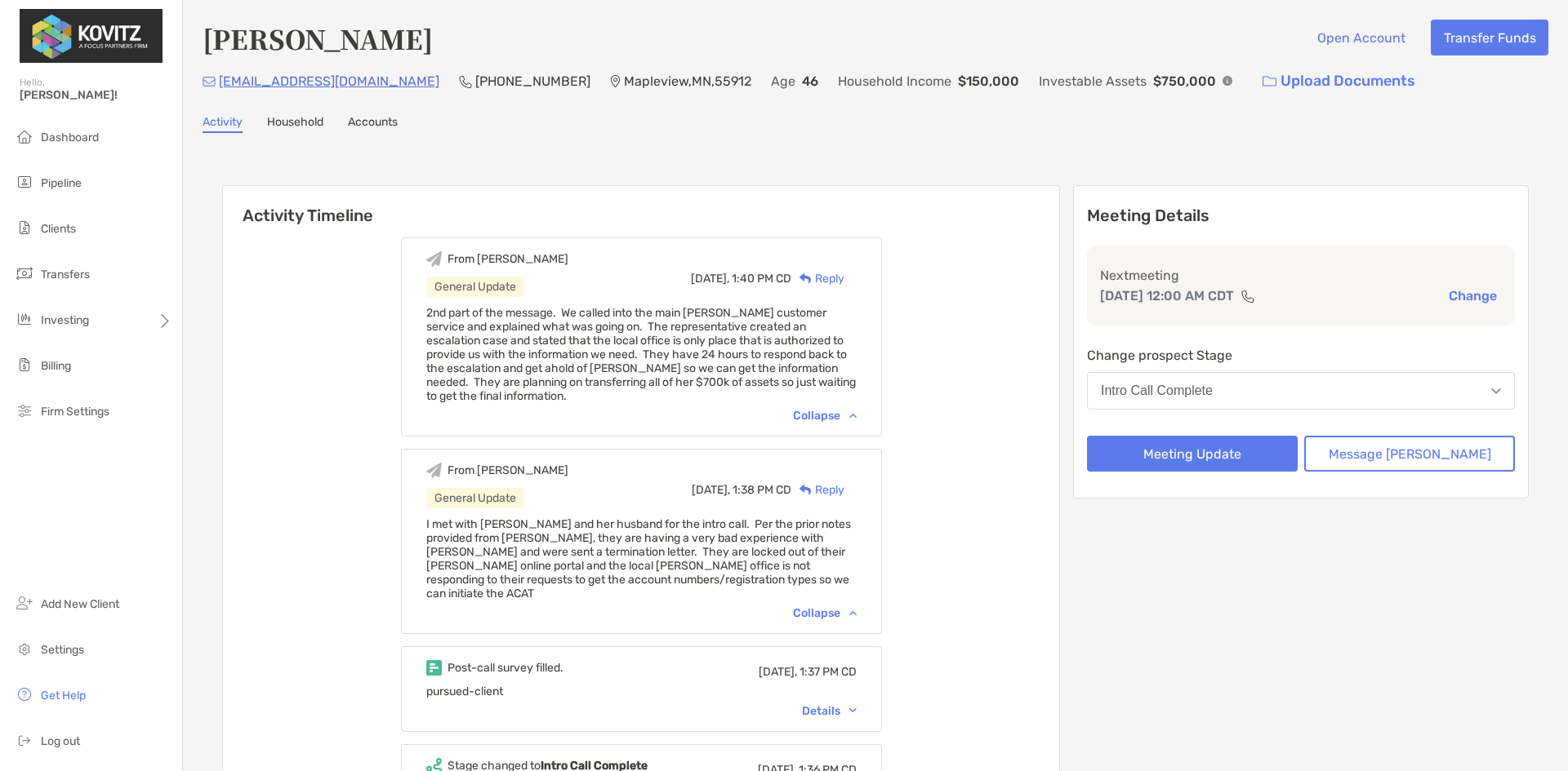
click at [57, 185] on span "Pipeline" at bounding box center [61, 183] width 41 height 14
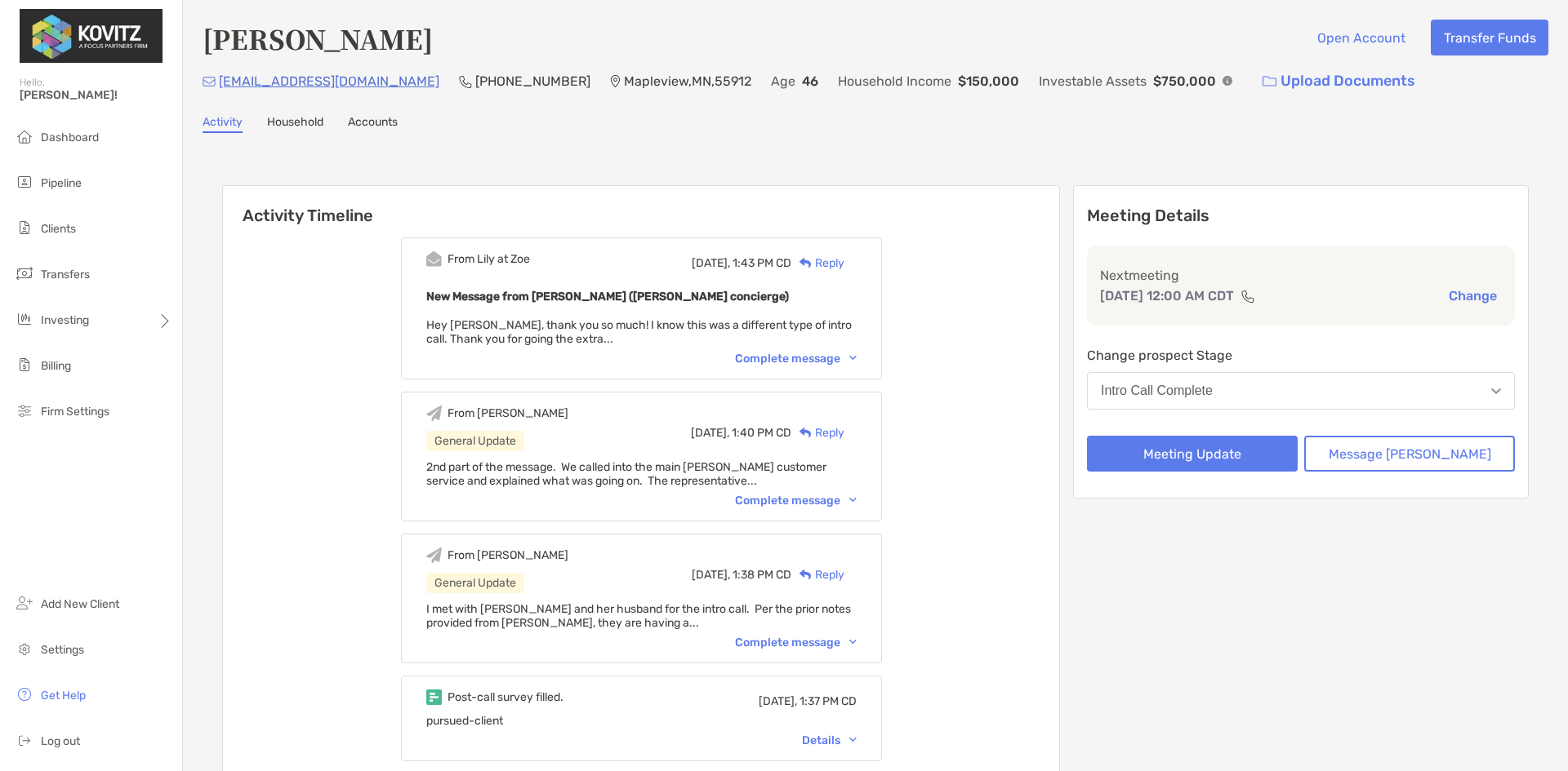
drag, startPoint x: 812, startPoint y: 357, endPoint x: 1000, endPoint y: 497, distance: 234.4
click at [812, 357] on div "Complete message" at bounding box center [796, 359] width 122 height 14
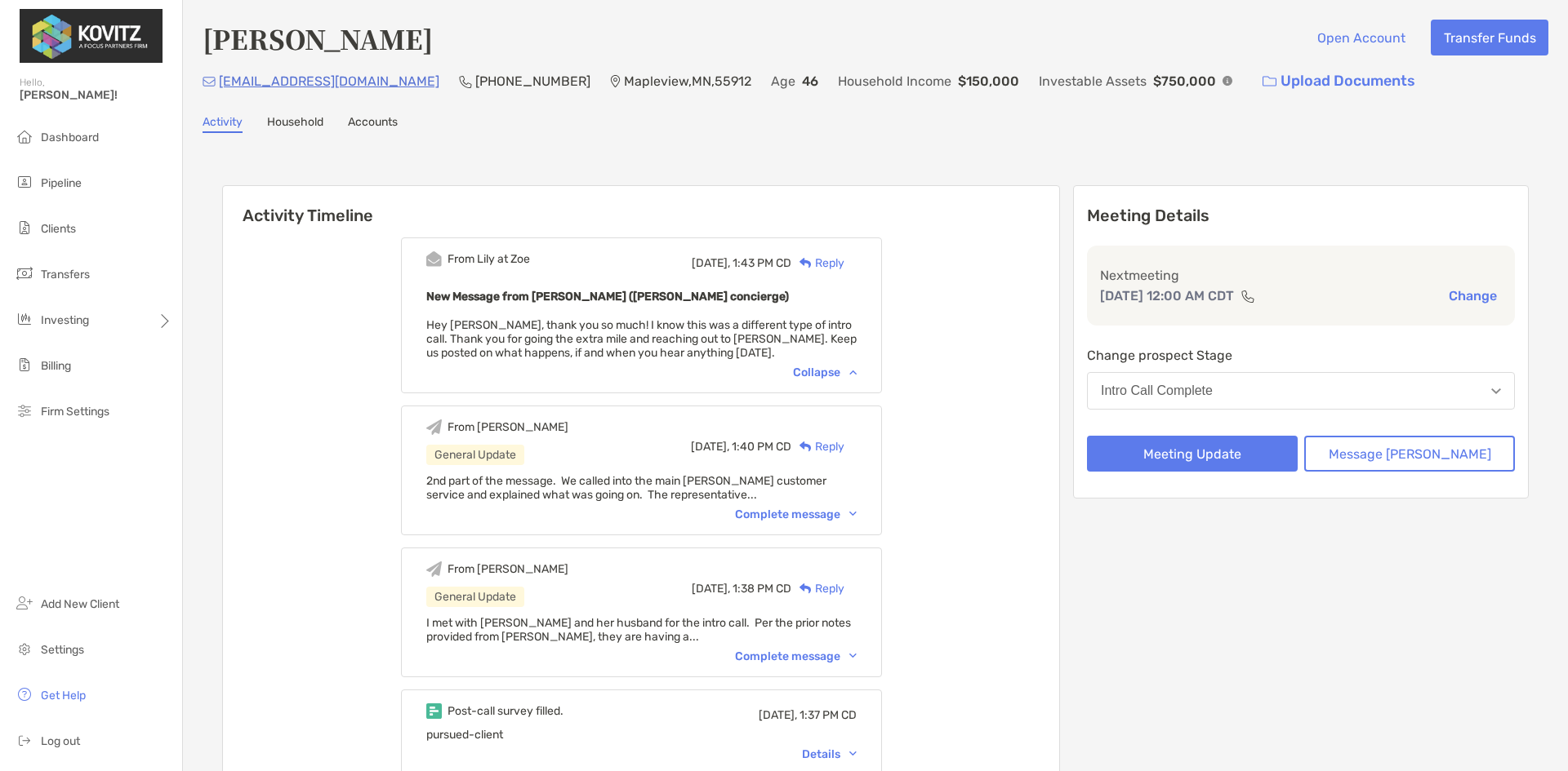
click at [834, 661] on div "Complete message" at bounding box center [796, 657] width 122 height 14
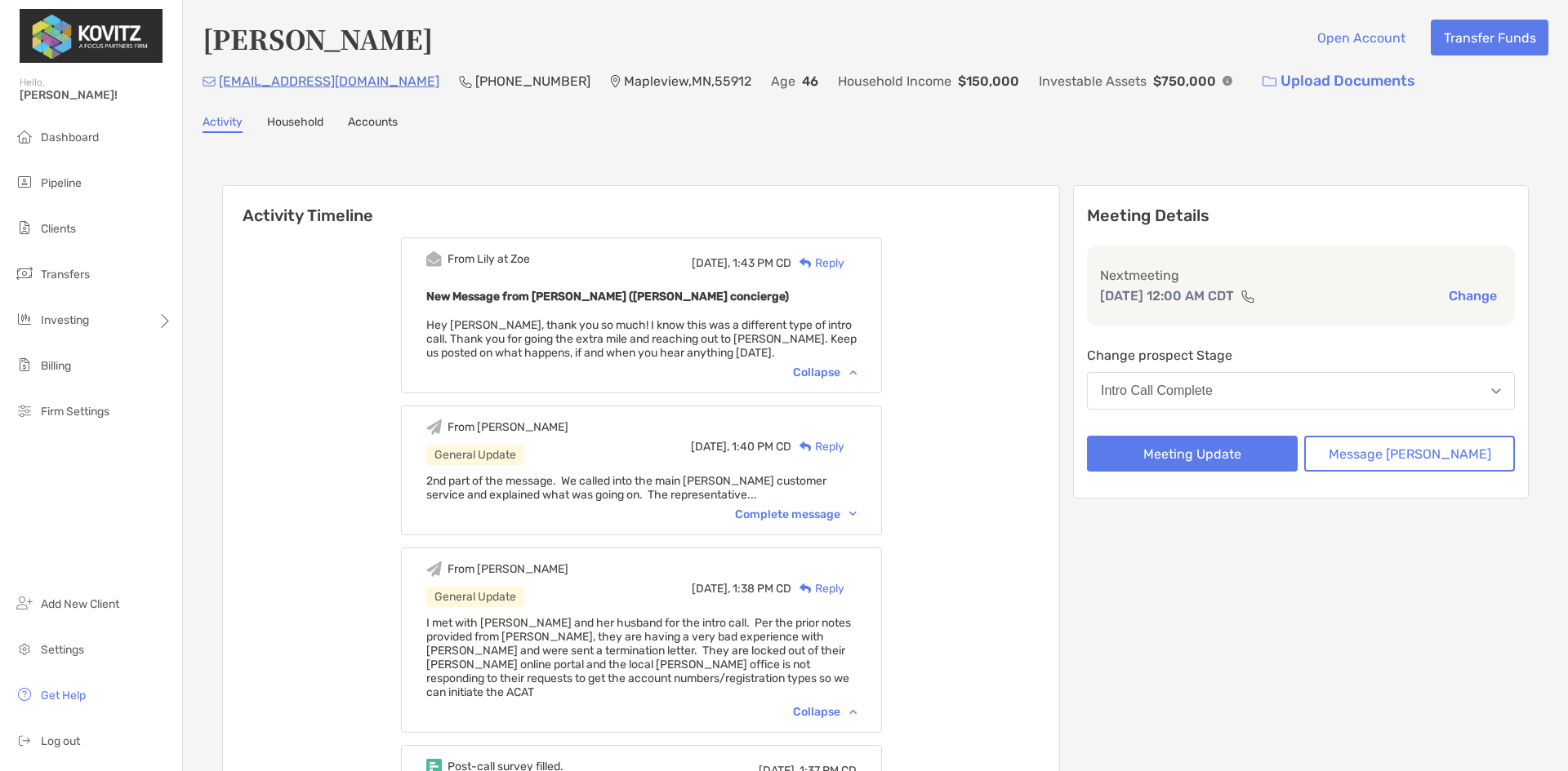
click at [853, 372] on div "Collapse" at bounding box center [824, 373] width 64 height 14
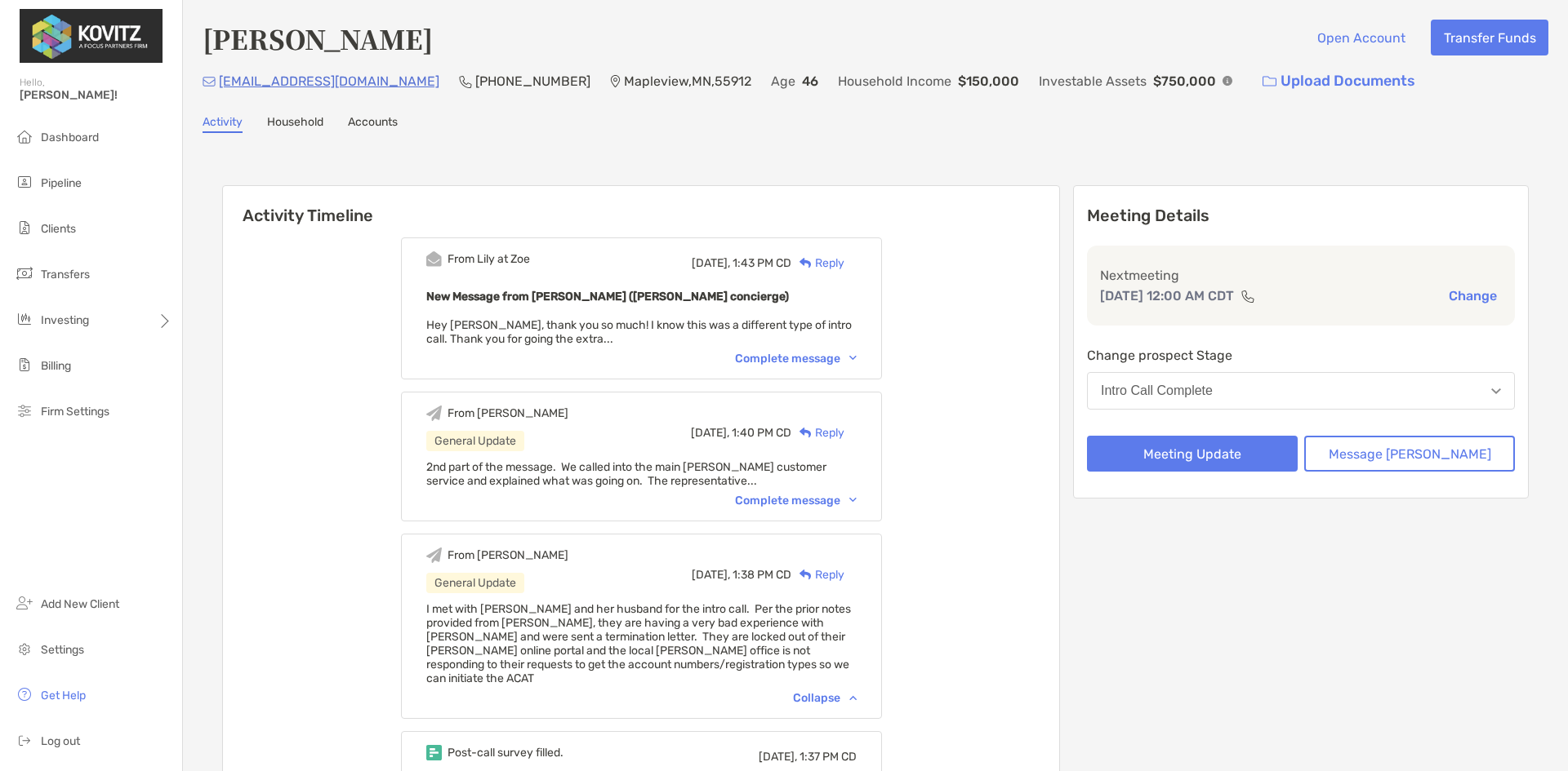
click at [830, 357] on div "Complete message" at bounding box center [796, 359] width 122 height 14
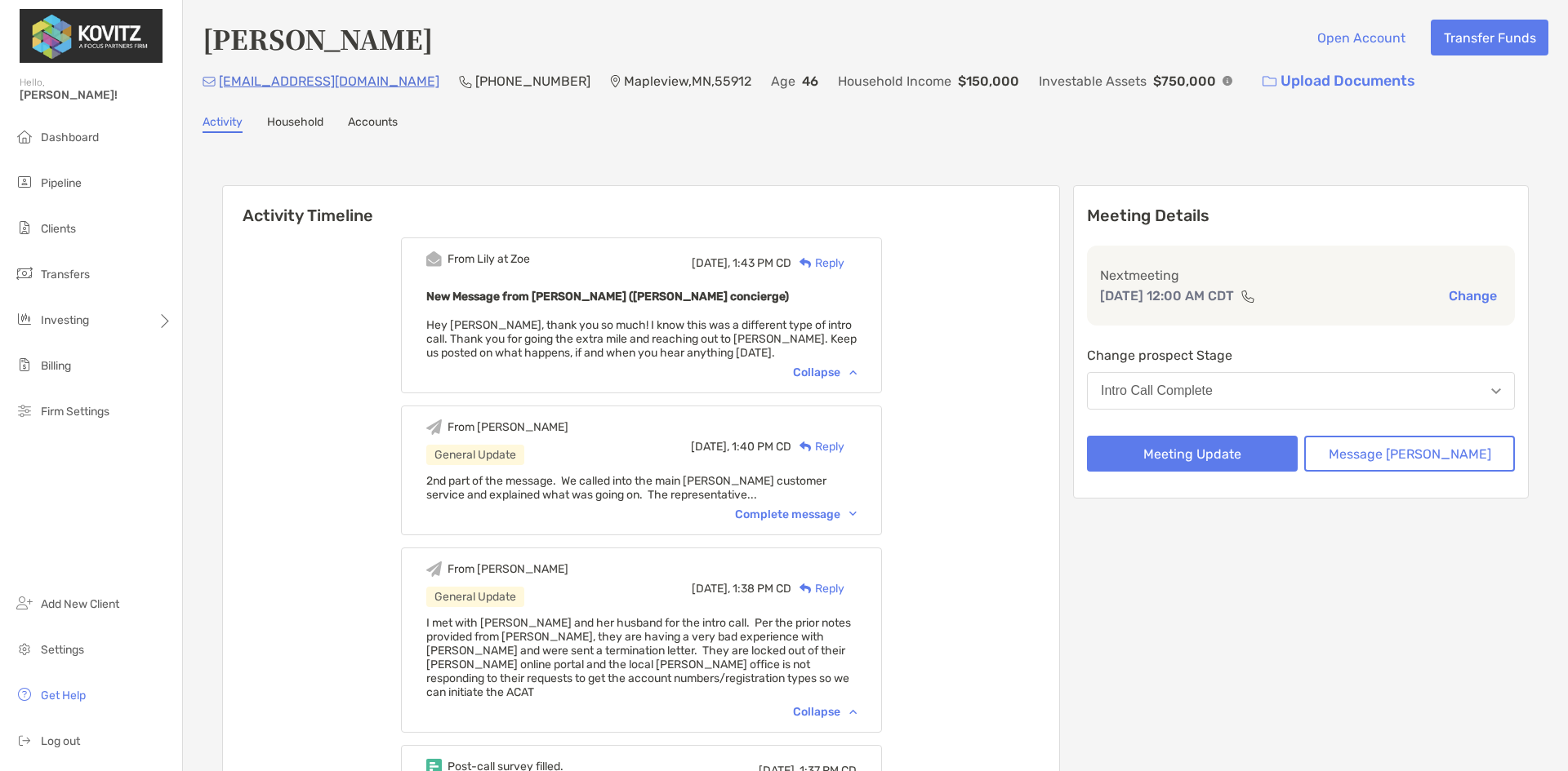
click at [825, 510] on div "Complete message" at bounding box center [796, 515] width 122 height 14
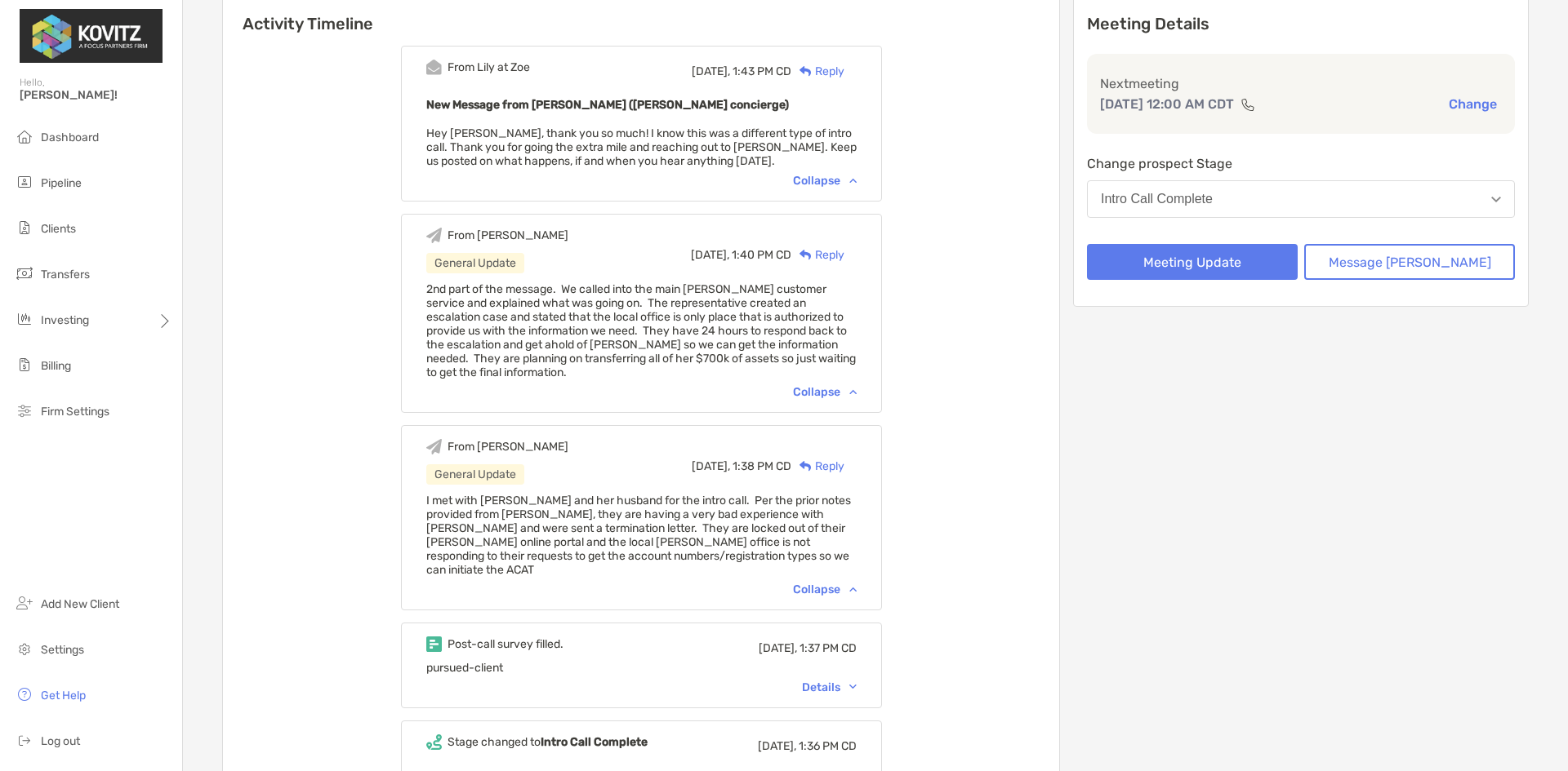
scroll to position [164, 0]
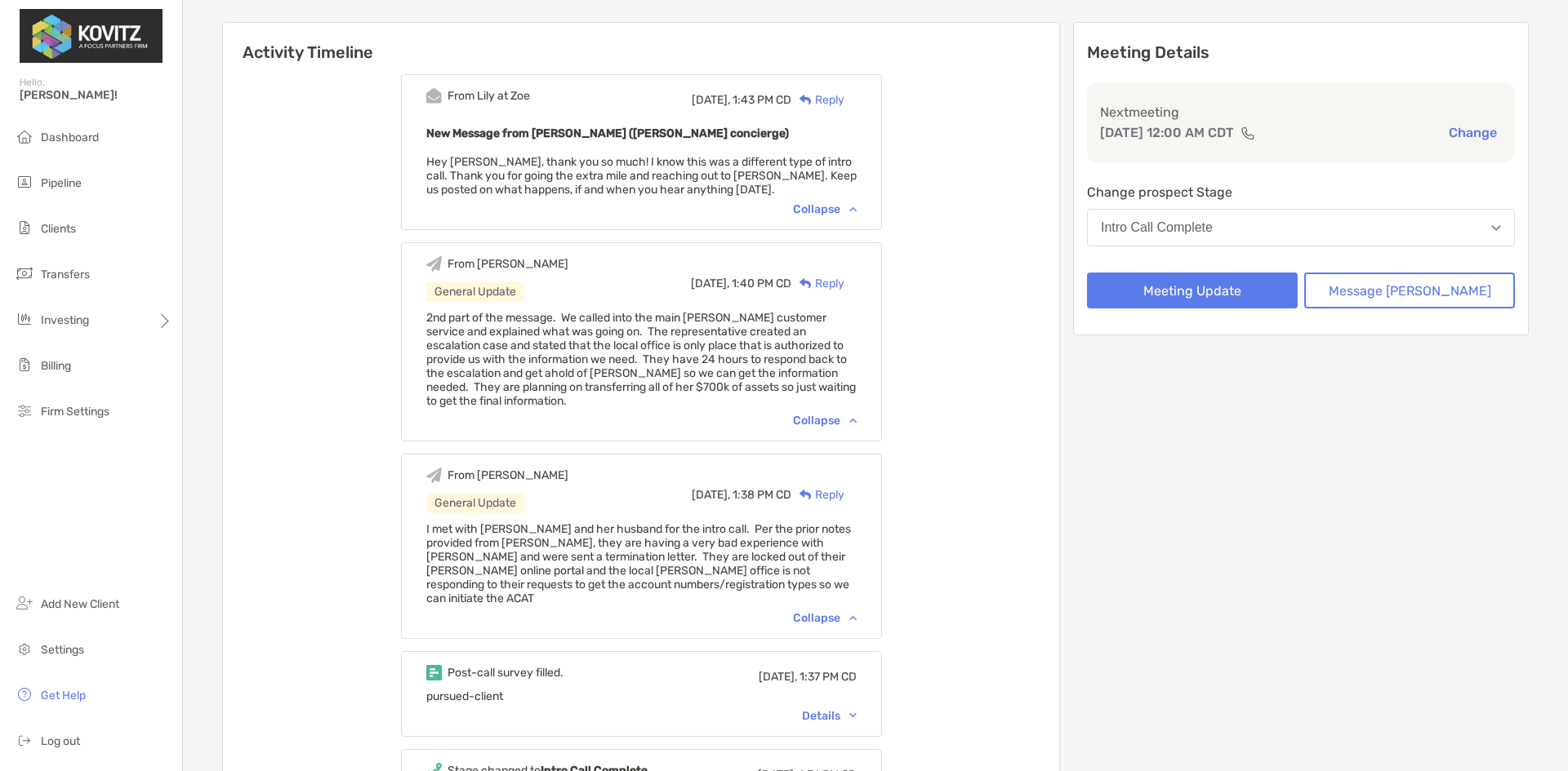
click at [832, 422] on div "Collapse" at bounding box center [824, 421] width 64 height 14
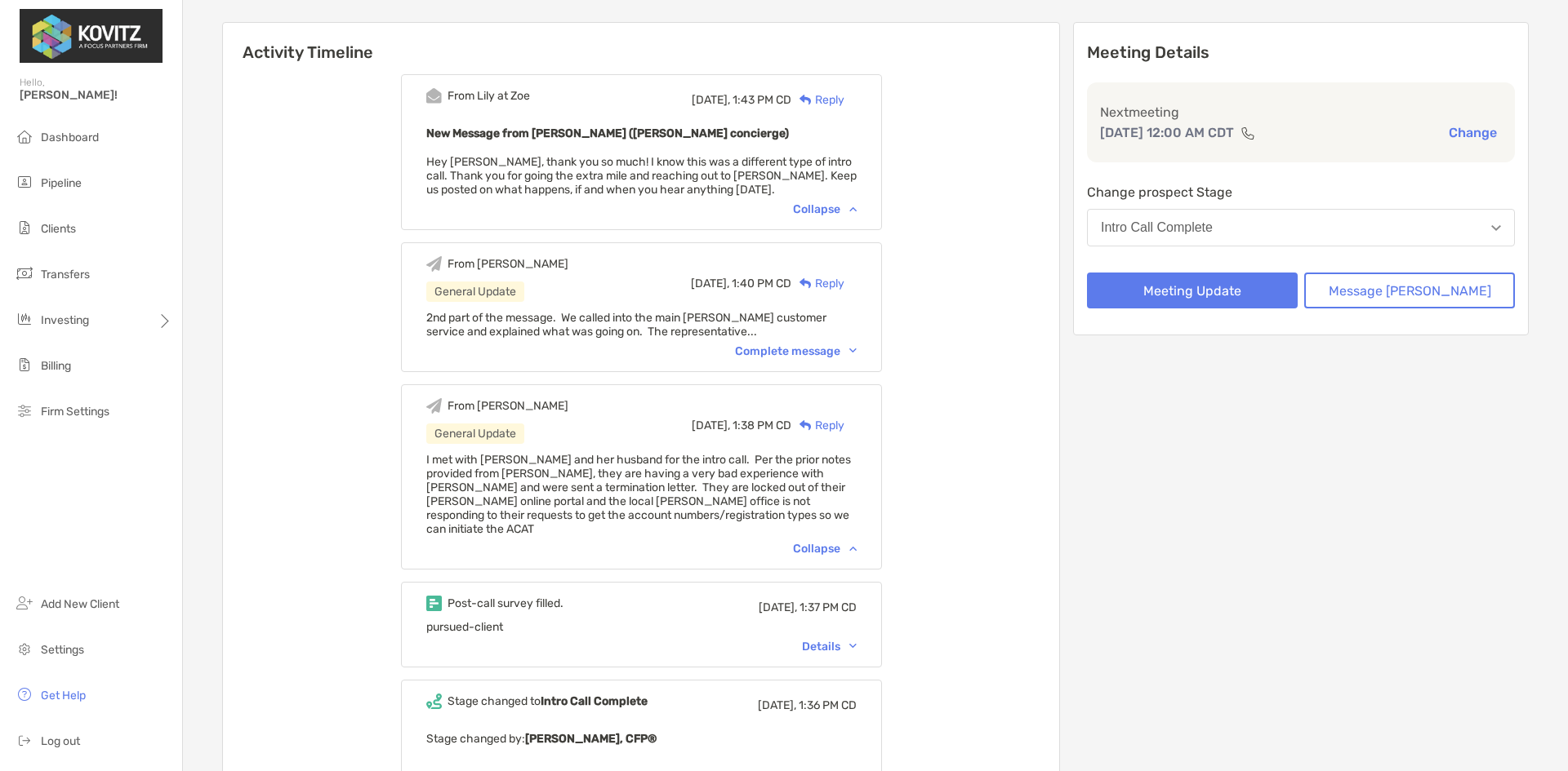
click at [815, 355] on div "Complete message" at bounding box center [796, 352] width 122 height 14
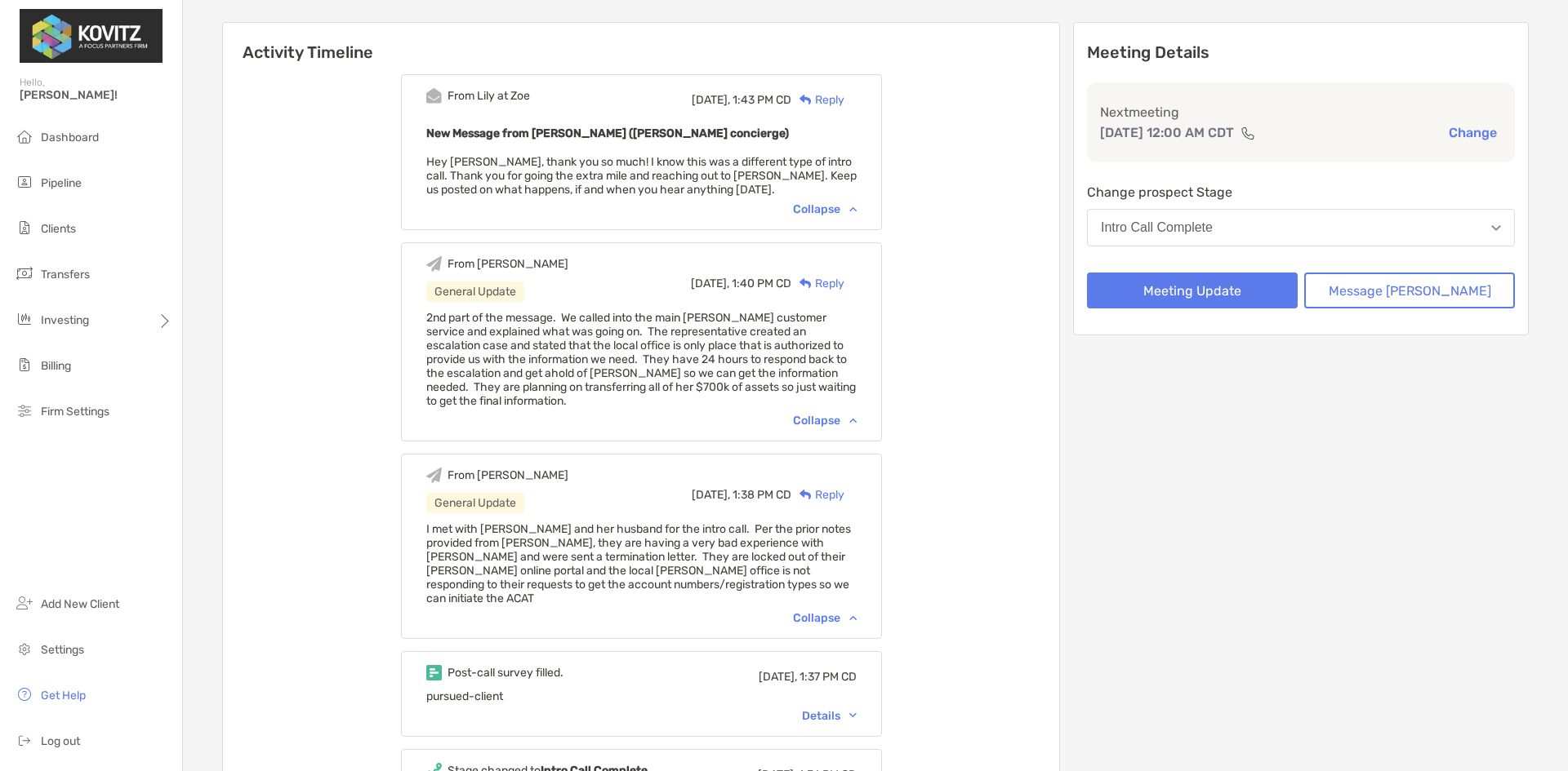
click at [840, 104] on div "Reply" at bounding box center [818, 99] width 53 height 17
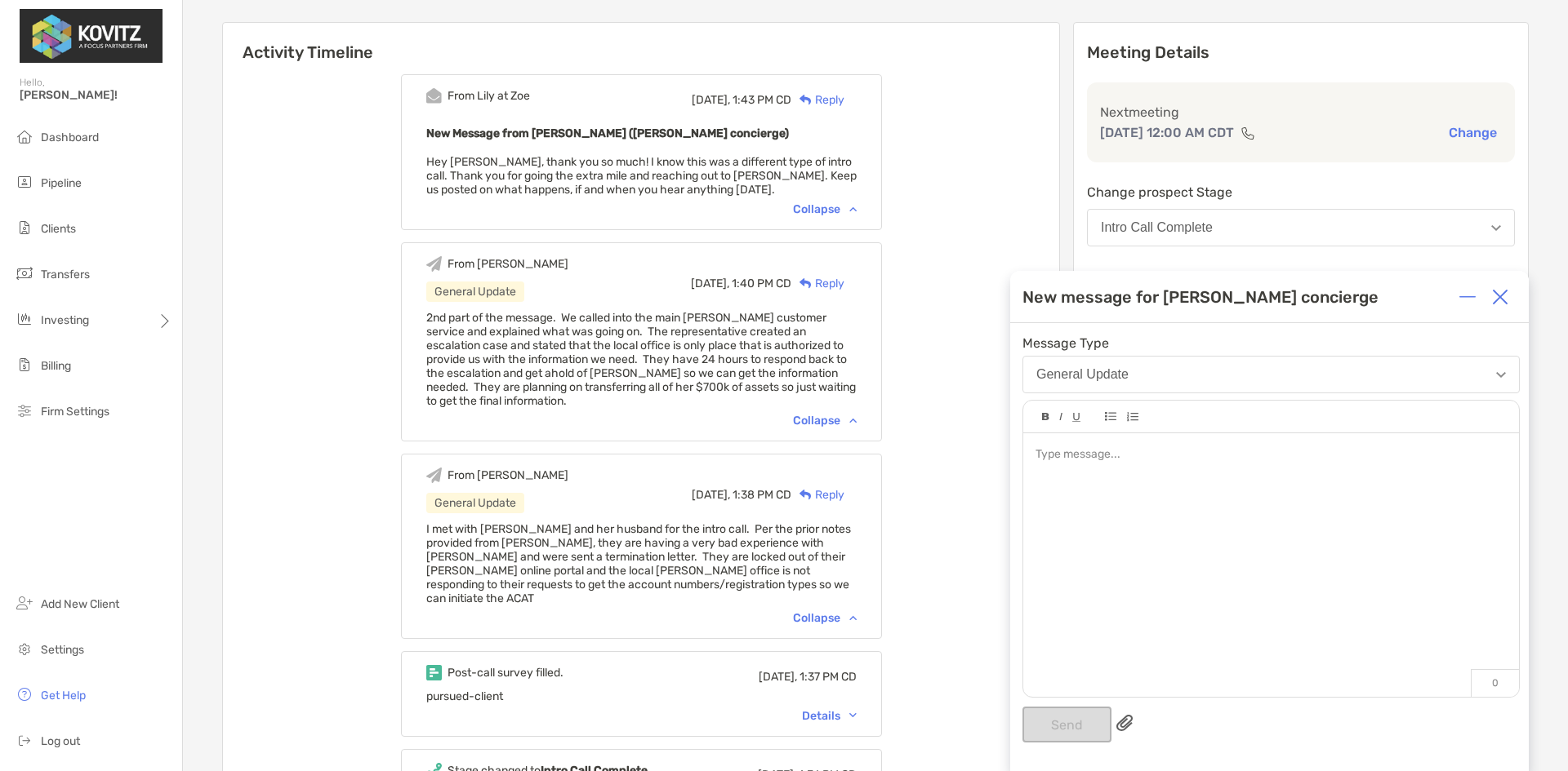
click at [1505, 301] on img at bounding box center [1500, 297] width 16 height 16
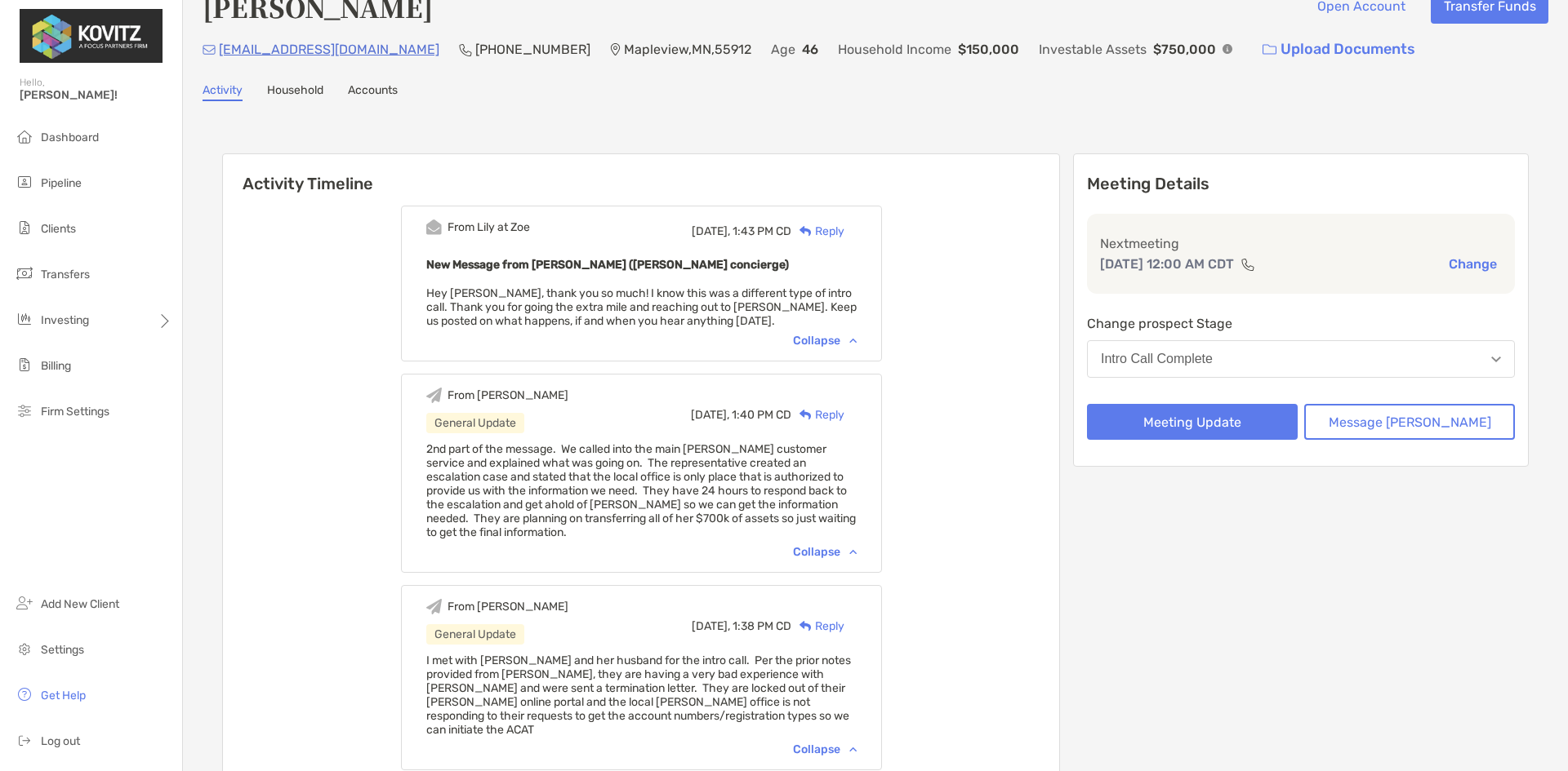
scroll to position [0, 0]
